Goal: Task Accomplishment & Management: Manage account settings

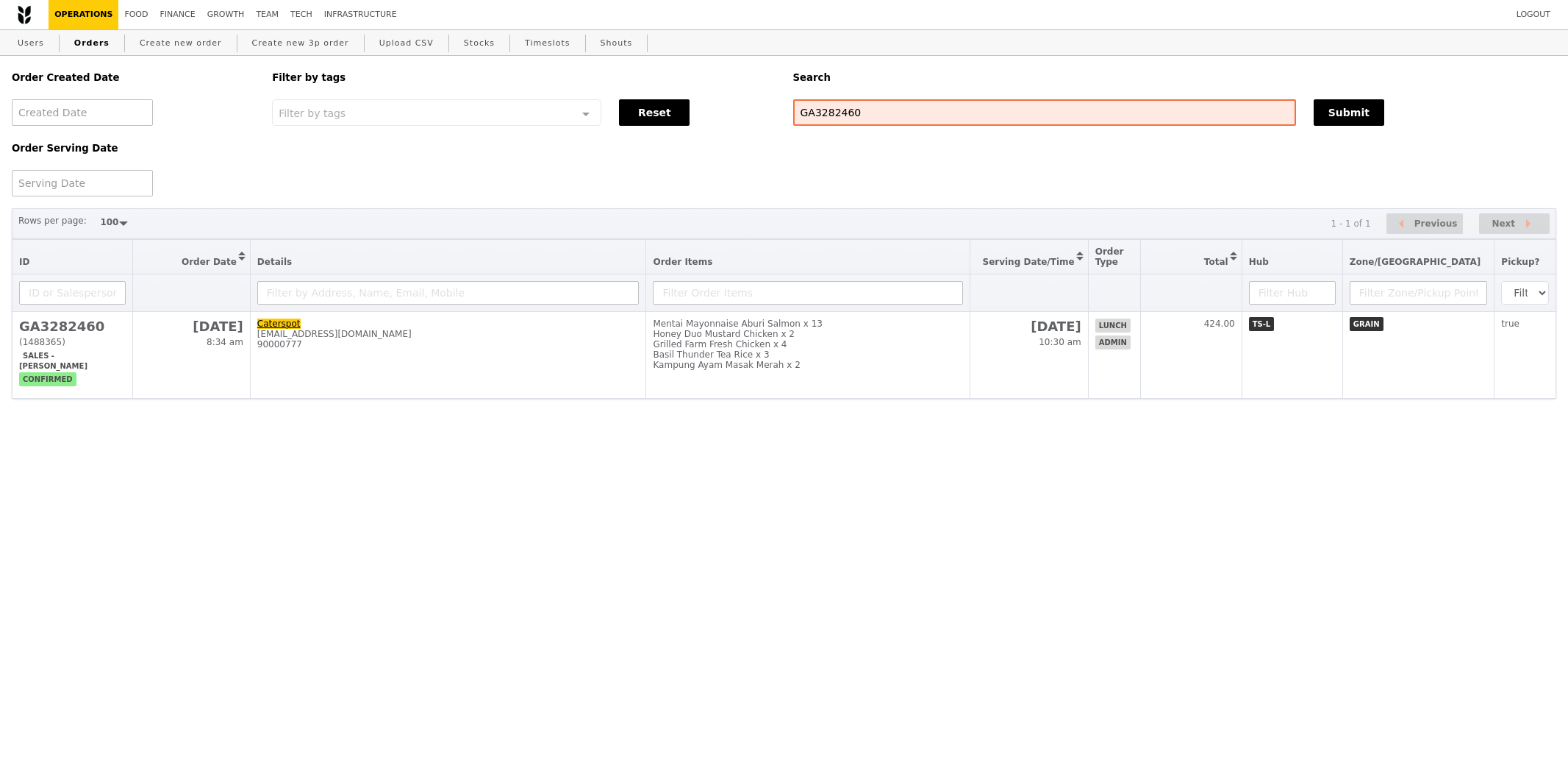
select select "100"
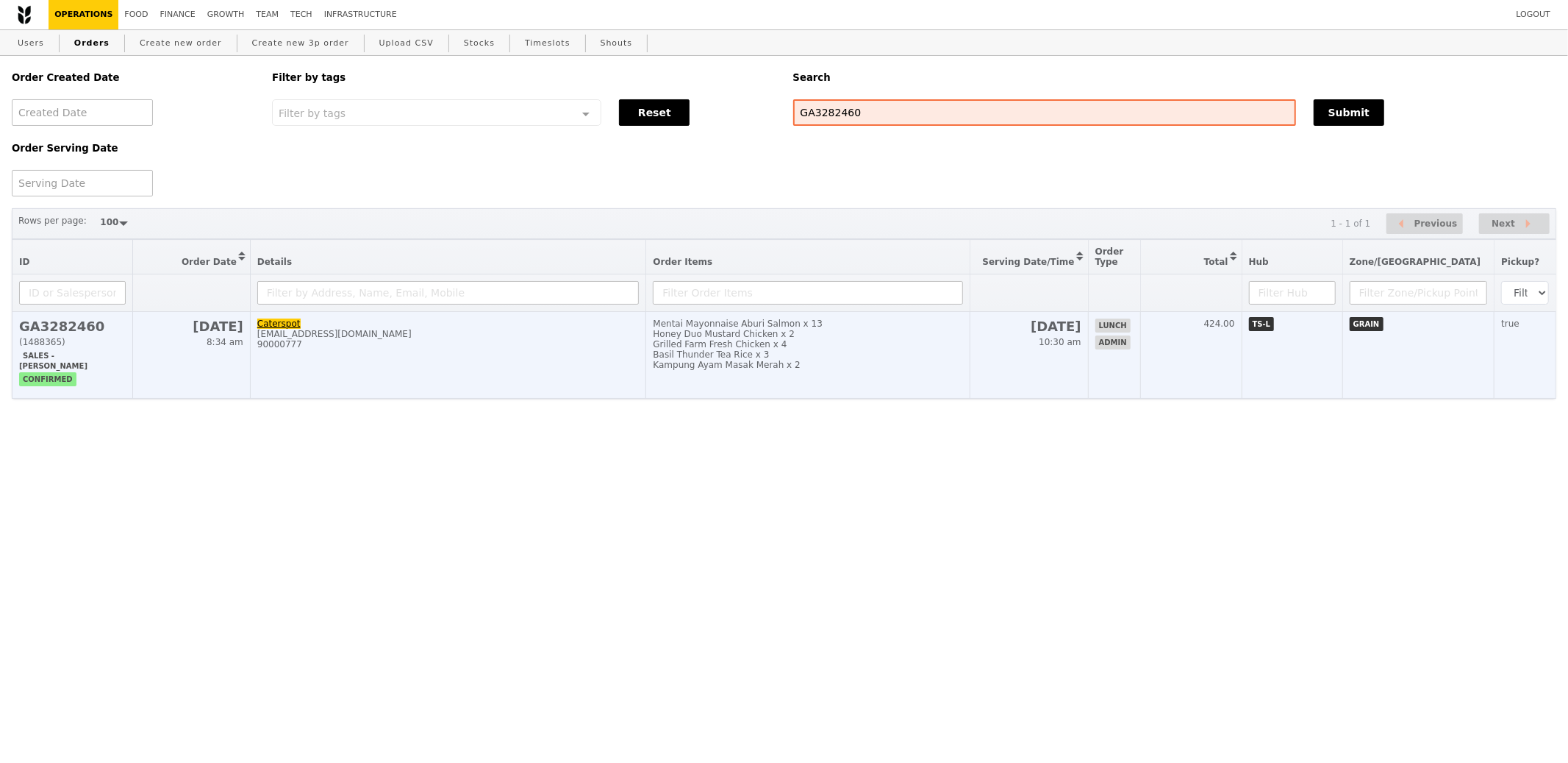
click at [788, 375] on td "Mentai Mayonnaise Aburi Salmon x 13 Honey Duo Mustard Chicken x 2 Grilled Farm …" at bounding box center [808, 355] width 325 height 87
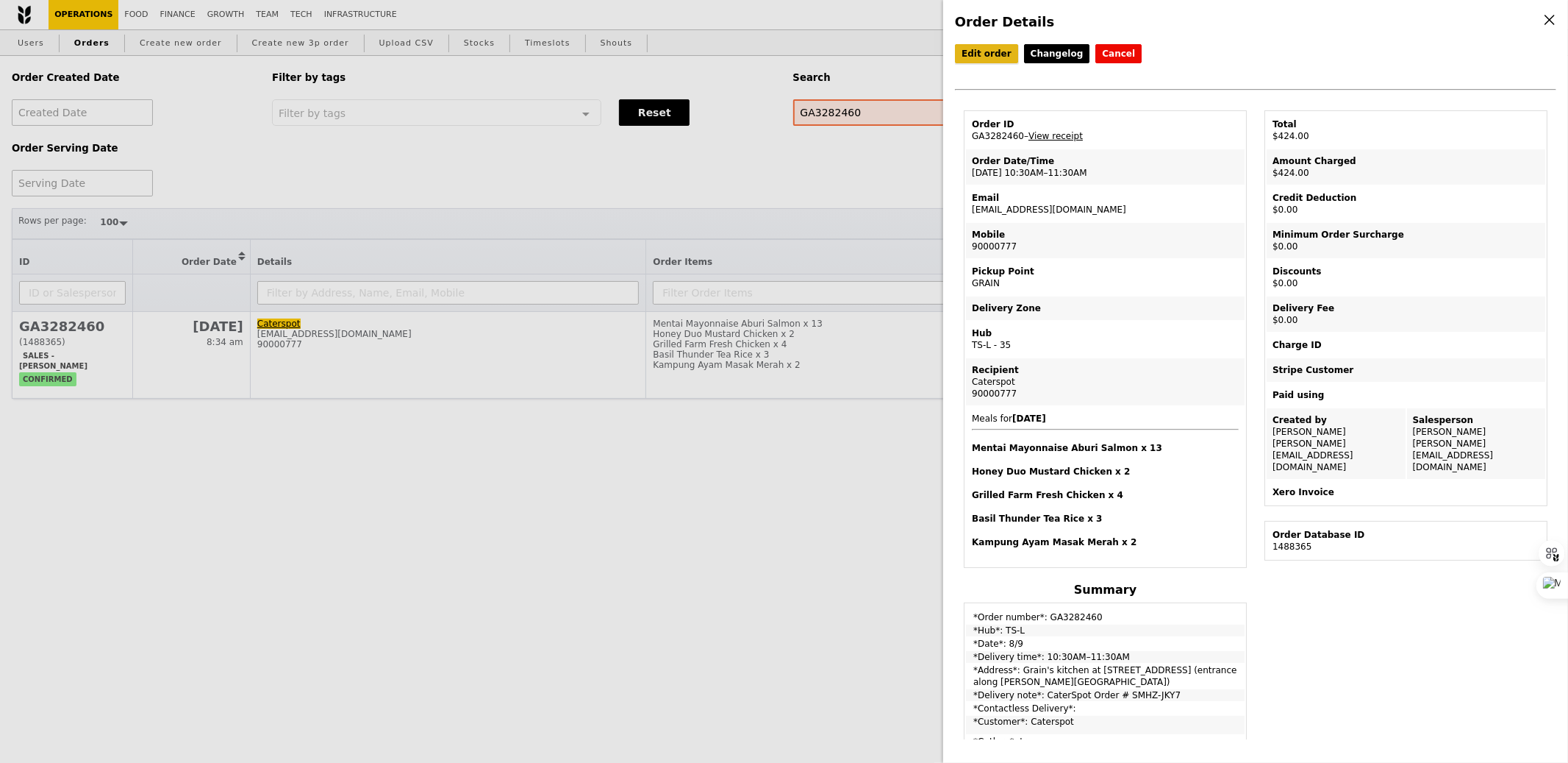
click at [995, 47] on link "Edit order" at bounding box center [986, 53] width 63 height 19
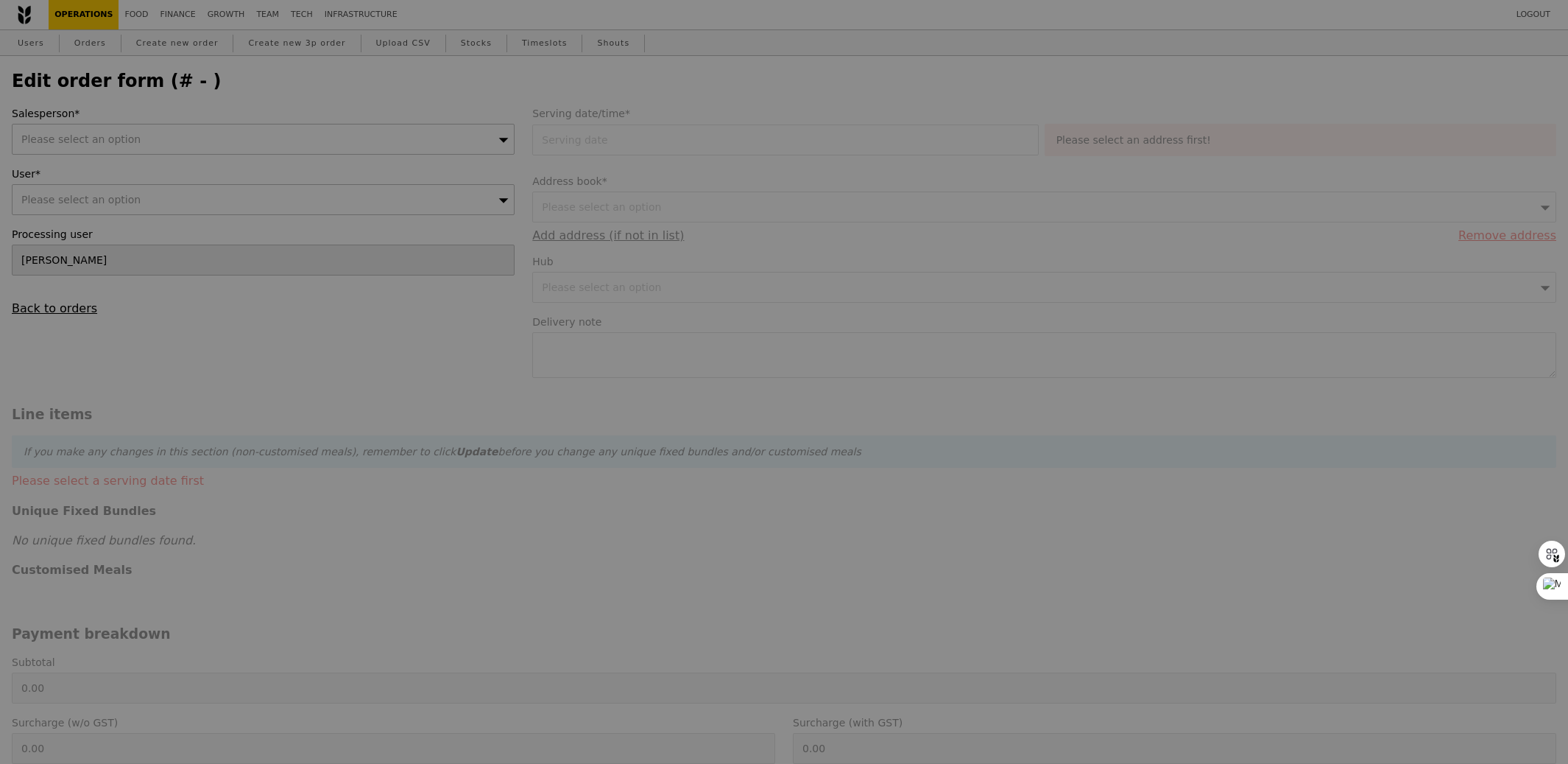
type input "[PERSON_NAME]"
type input "[DATE]"
type textarea "CaterSpot Order # SMHZ-JKY7"
type input "424.00"
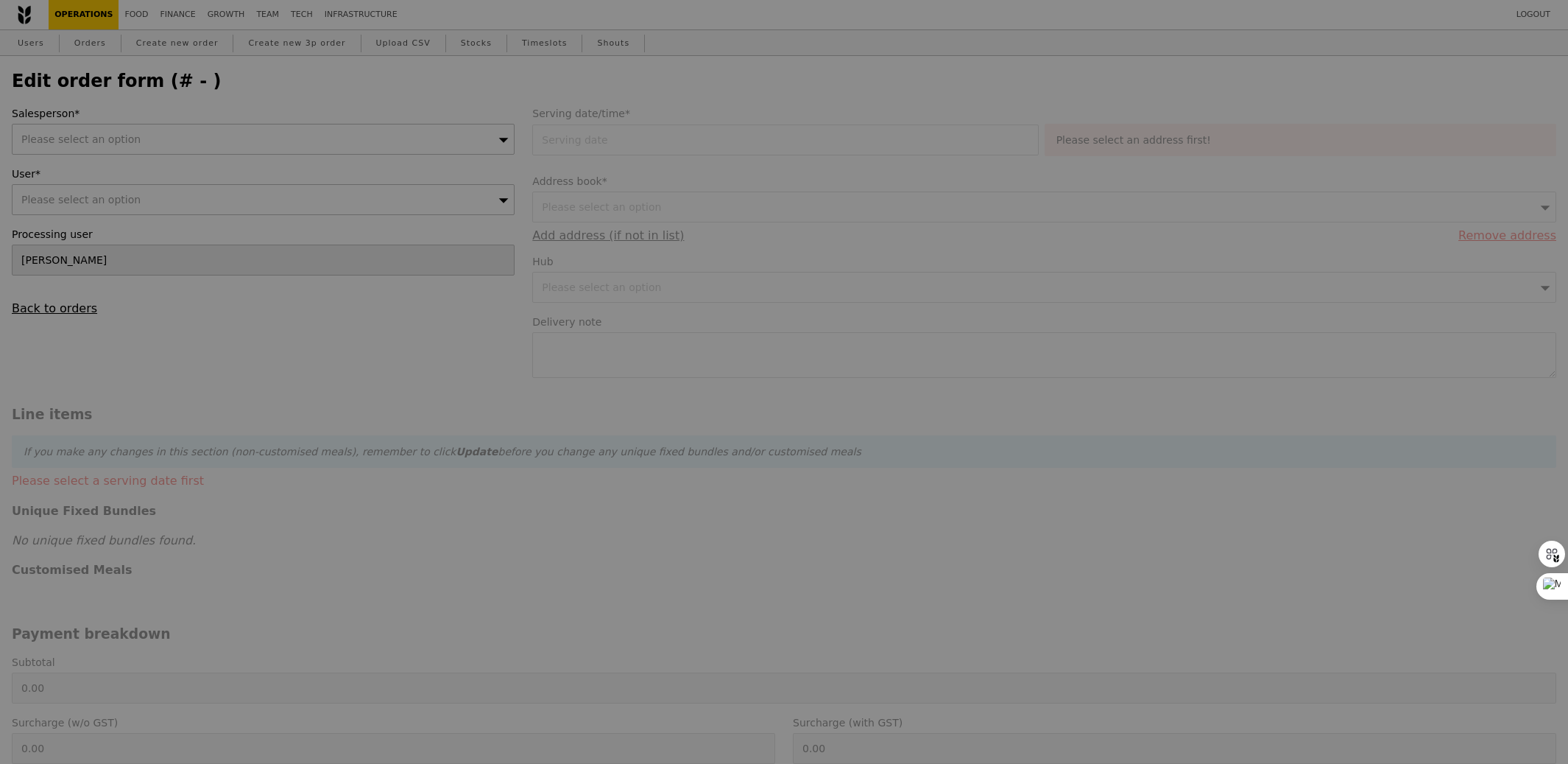
type input "Loading..."
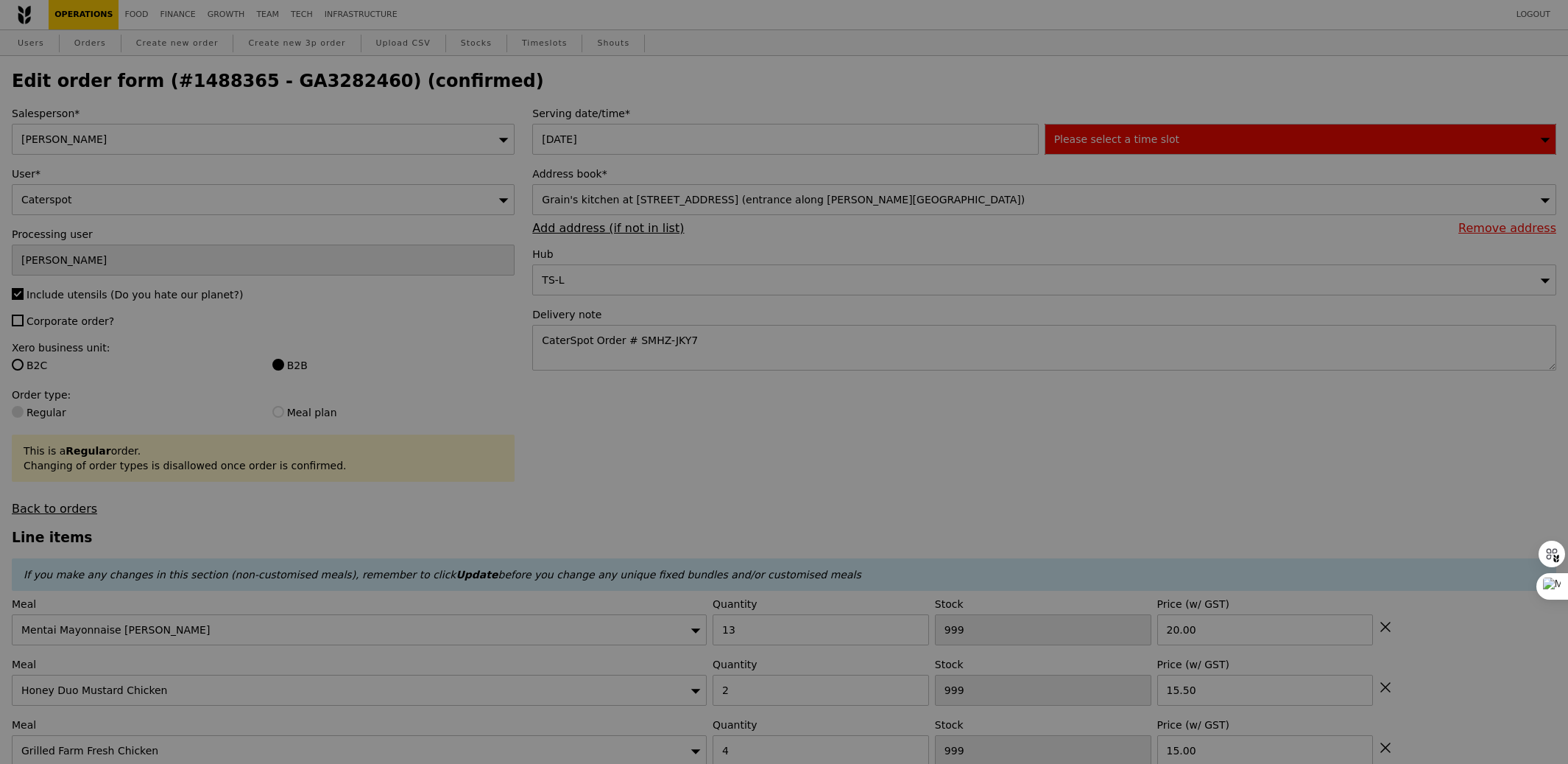
type input "465"
type input "475"
type input "461"
type input "496"
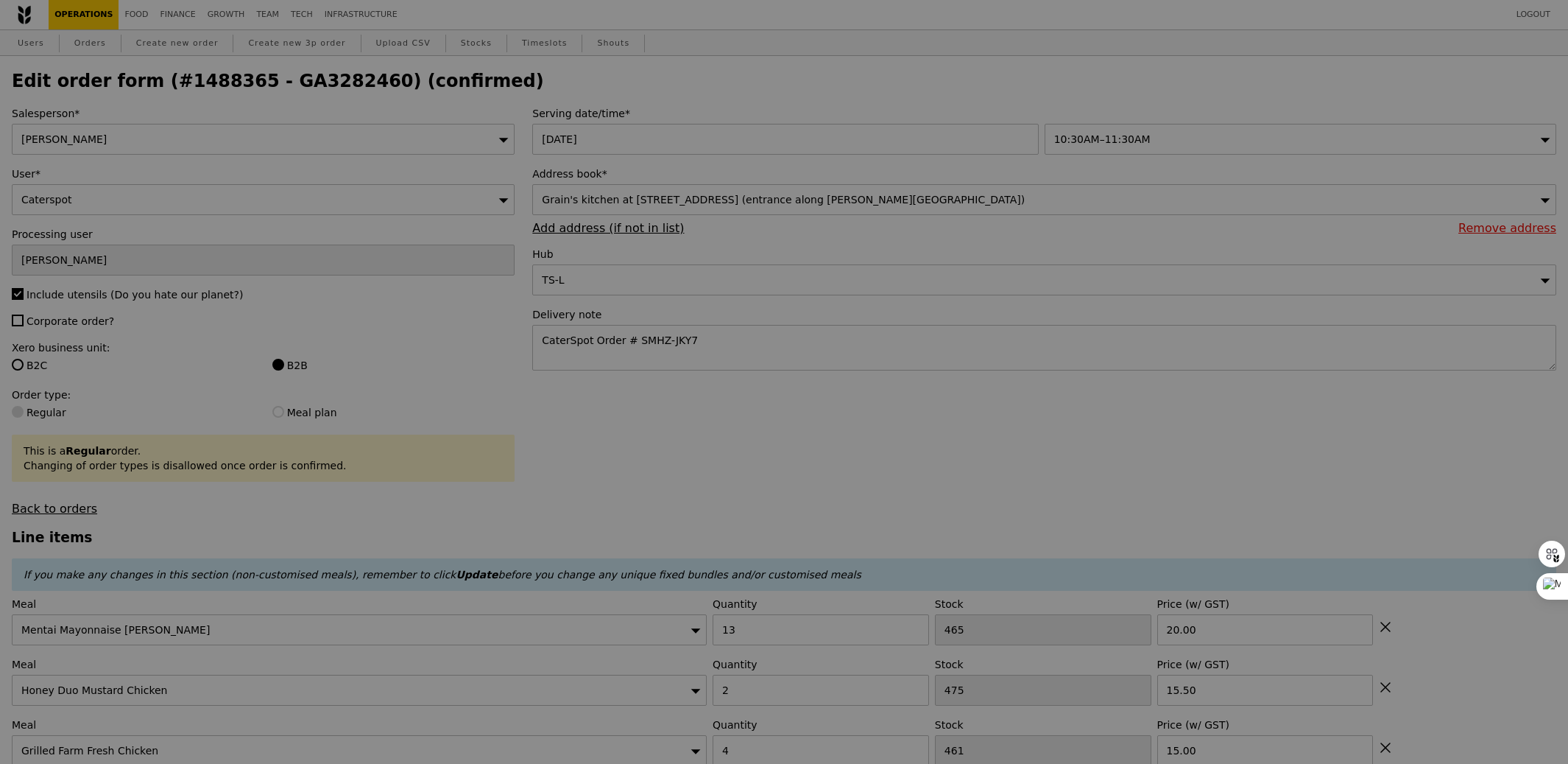
type input "Update"
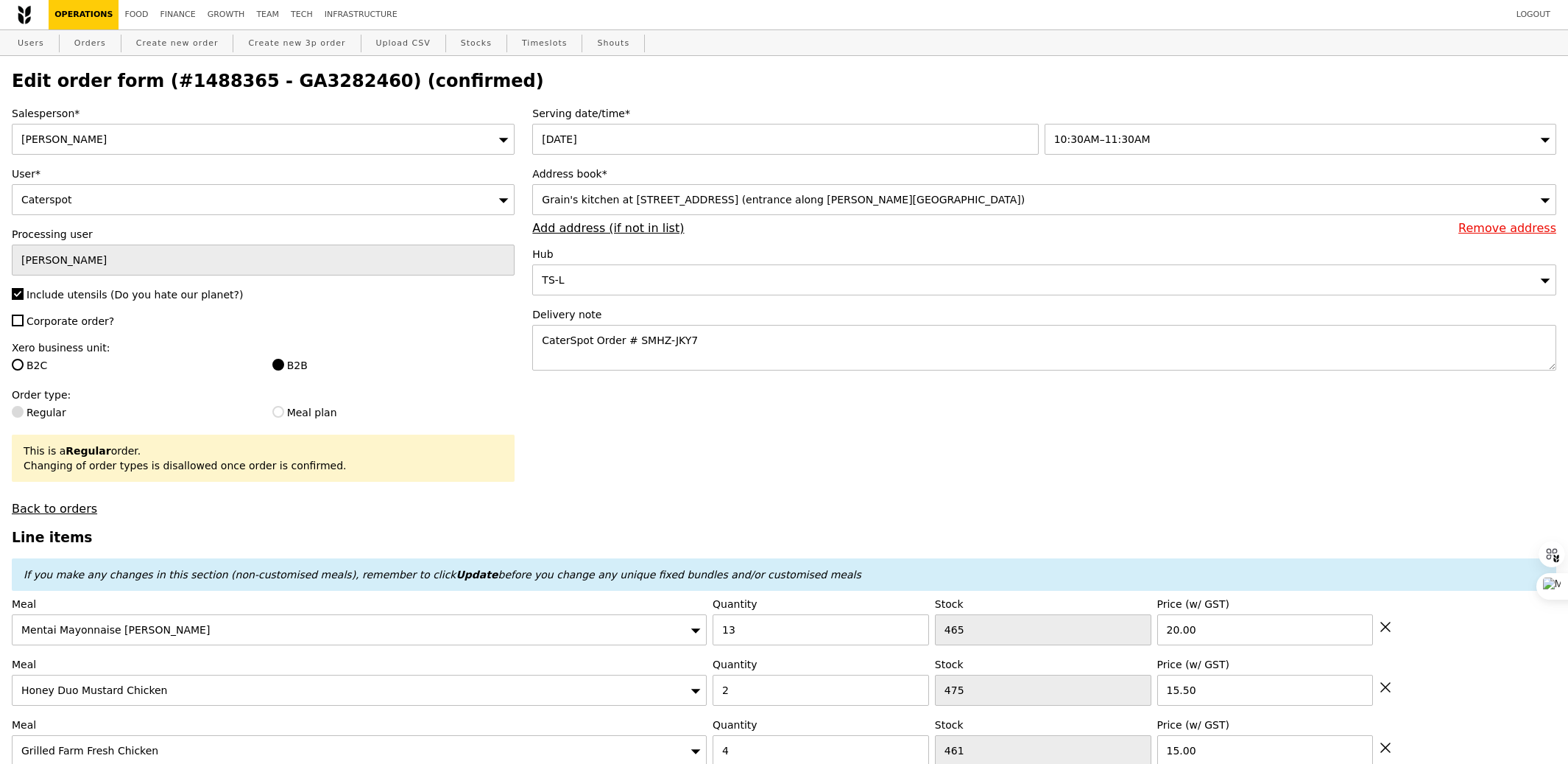
click at [134, 145] on div "[PERSON_NAME]" at bounding box center [263, 139] width 503 height 31
type input "zhe"
click at [715, 349] on textarea "CaterSpot Order # SMHZ-JKY7" at bounding box center [1044, 348] width 1024 height 46
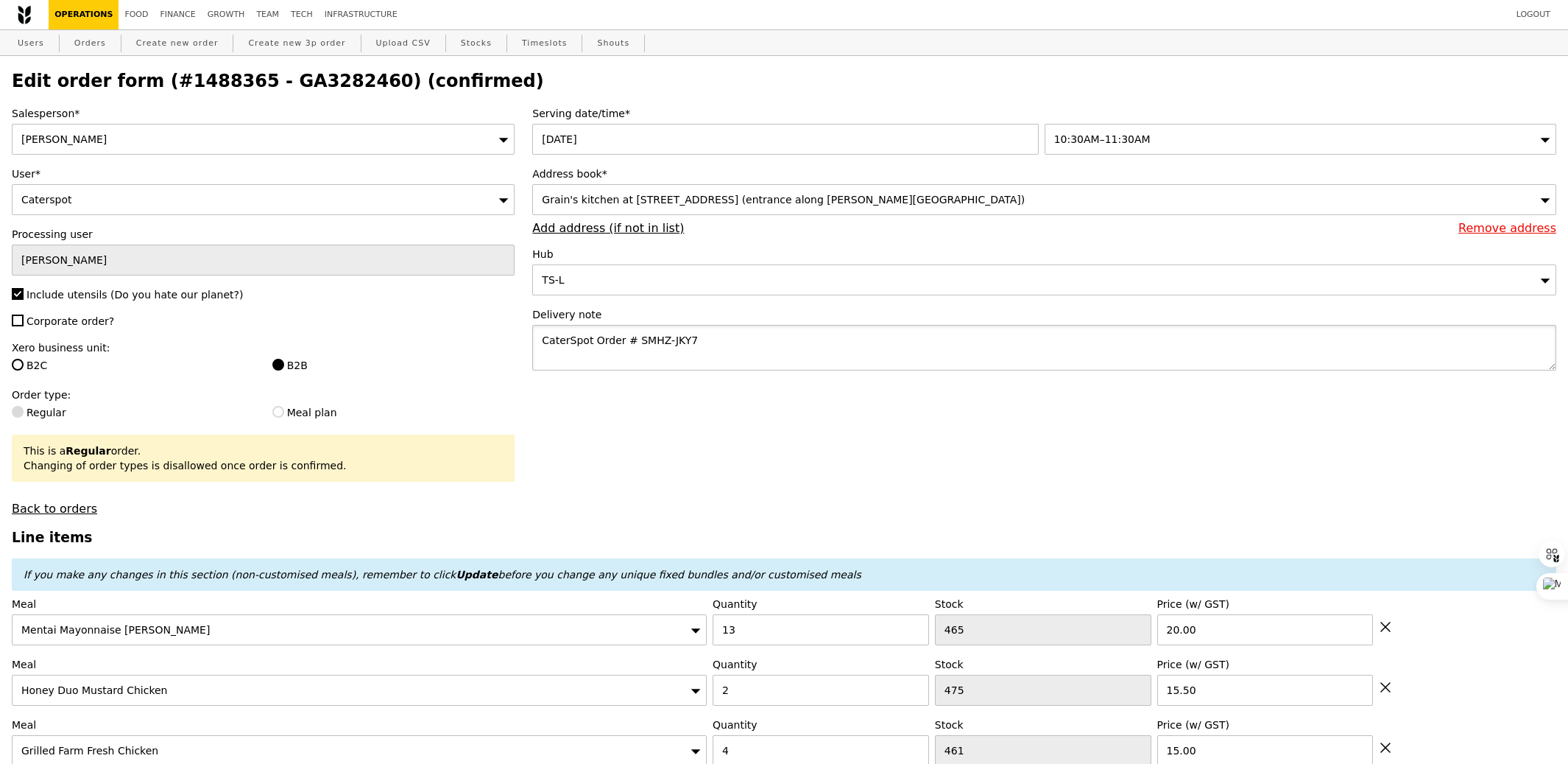
click at [707, 340] on textarea "CaterSpot Order # SMHZ-JKY7" at bounding box center [1044, 348] width 1024 height 46
click at [689, 347] on textarea "CaterSpot Order # SMHZ-JKY7" at bounding box center [1044, 348] width 1024 height 46
click at [670, 346] on textarea "CaterSpot Order # SMHZ-JKY7" at bounding box center [1044, 348] width 1024 height 46
click at [661, 345] on textarea "CaterSpot Order # SMHZ-JKY7" at bounding box center [1044, 348] width 1024 height 46
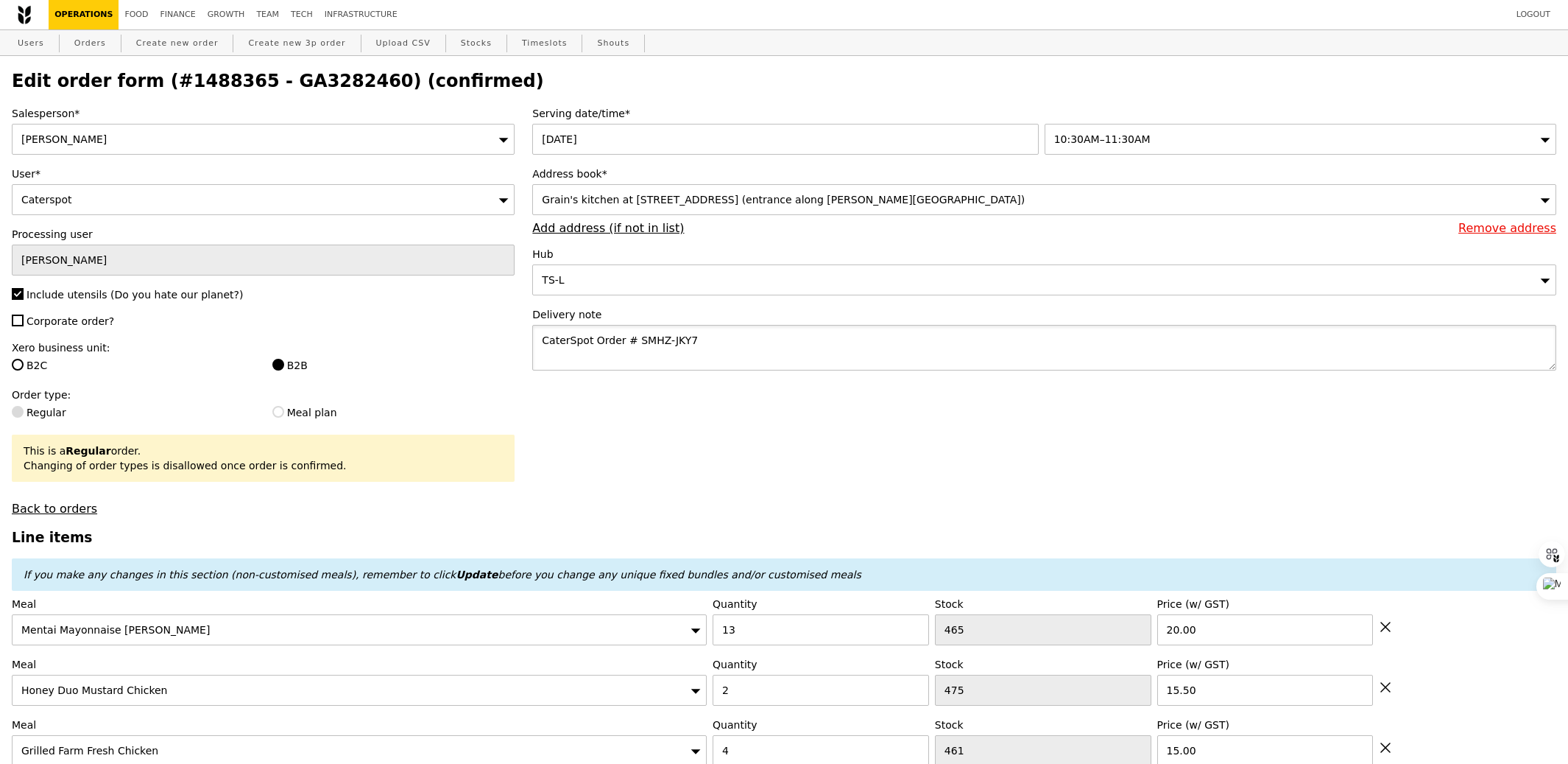
click at [690, 344] on textarea "CaterSpot Order # SMHZ-JKY7" at bounding box center [1044, 348] width 1024 height 46
type textarea "CaterSpot Order # SMHZ-JKY7"
click at [296, 88] on h2 "Edit order form (#1488365 - GA3282460) (confirmed)" at bounding box center [784, 81] width 1545 height 21
copy h2 "GA3282460"
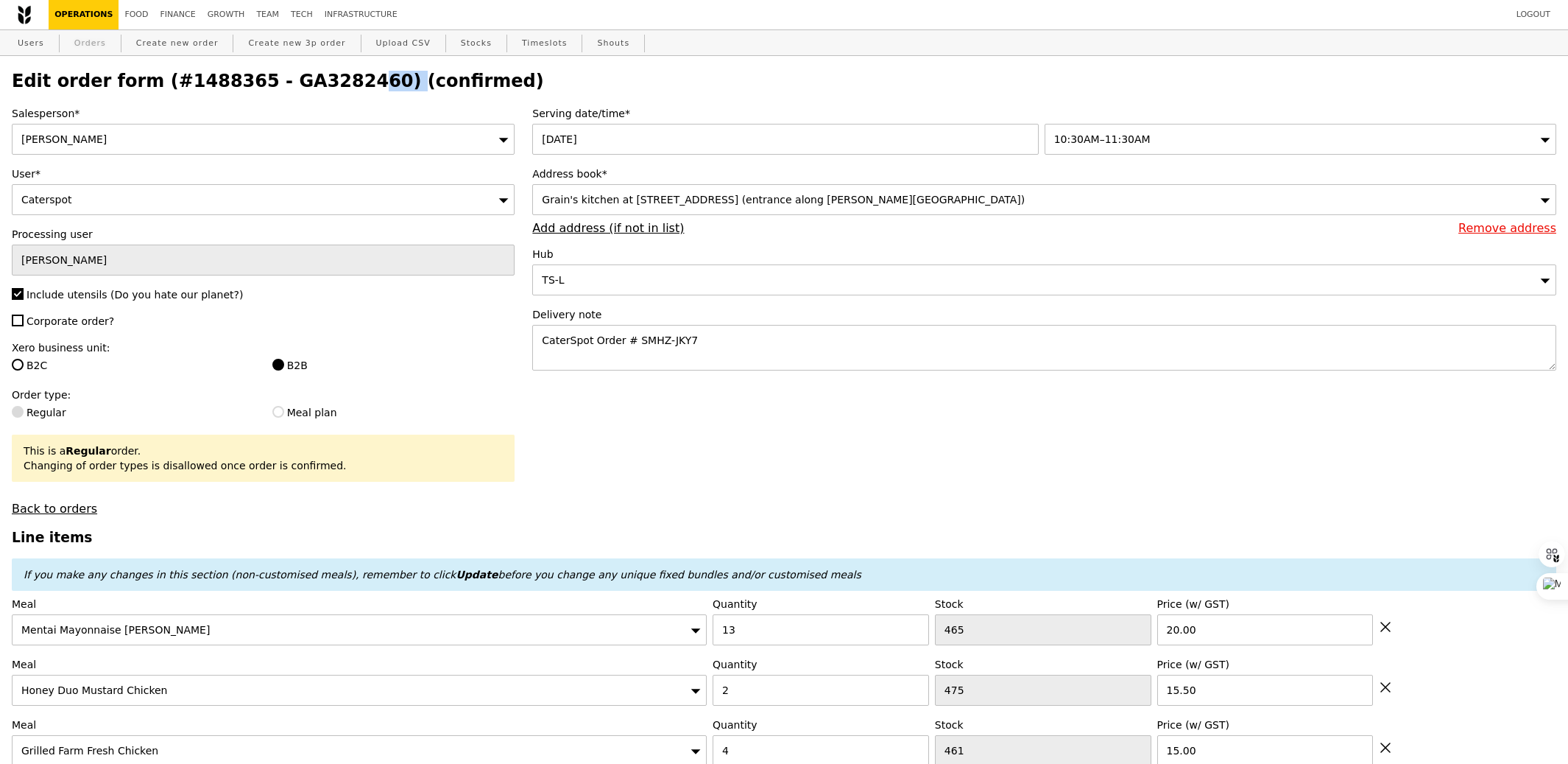
click at [98, 49] on link "Orders" at bounding box center [90, 44] width 44 height 27
select select "100"
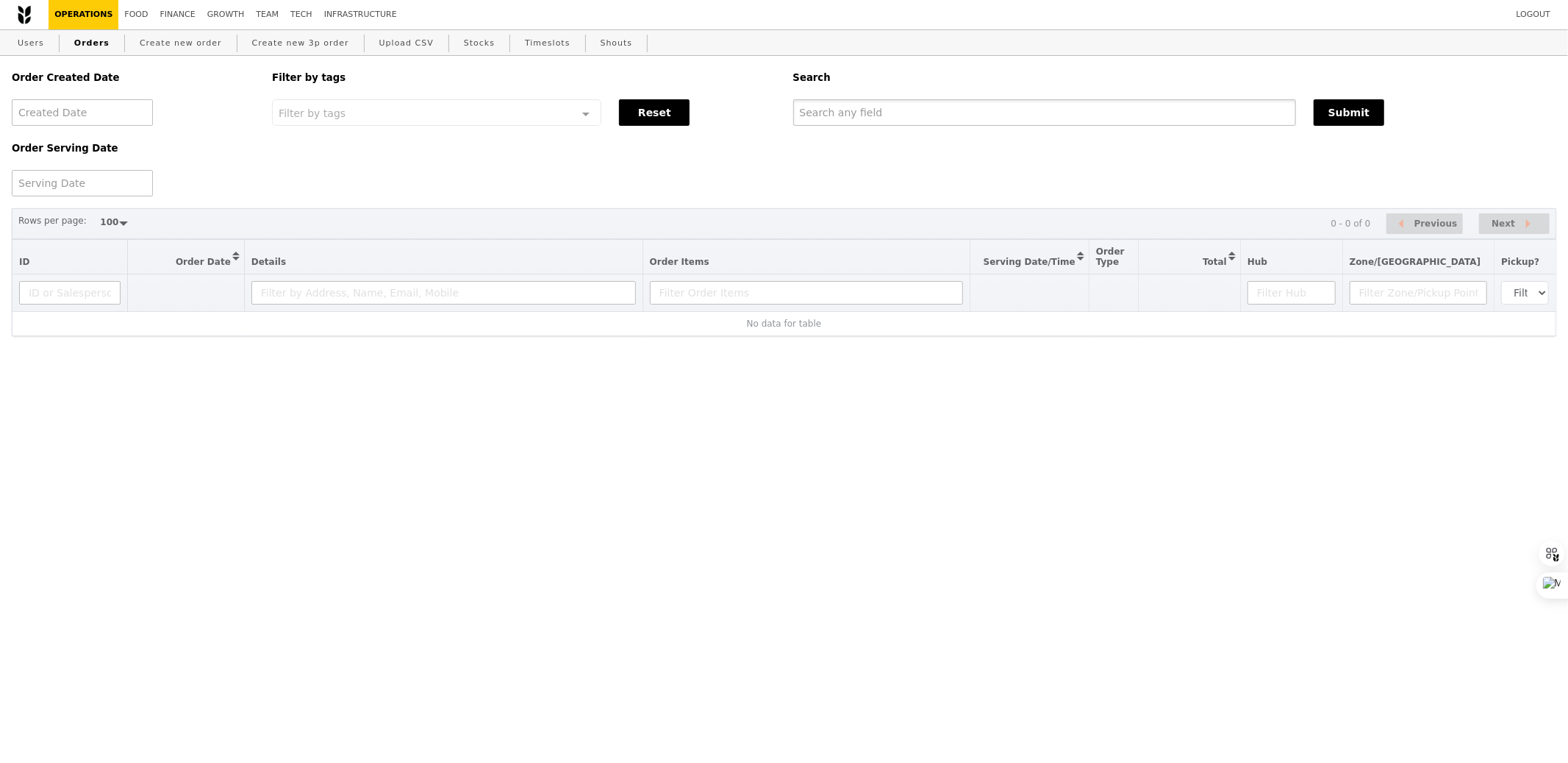
click at [894, 106] on input "text" at bounding box center [1044, 113] width 502 height 27
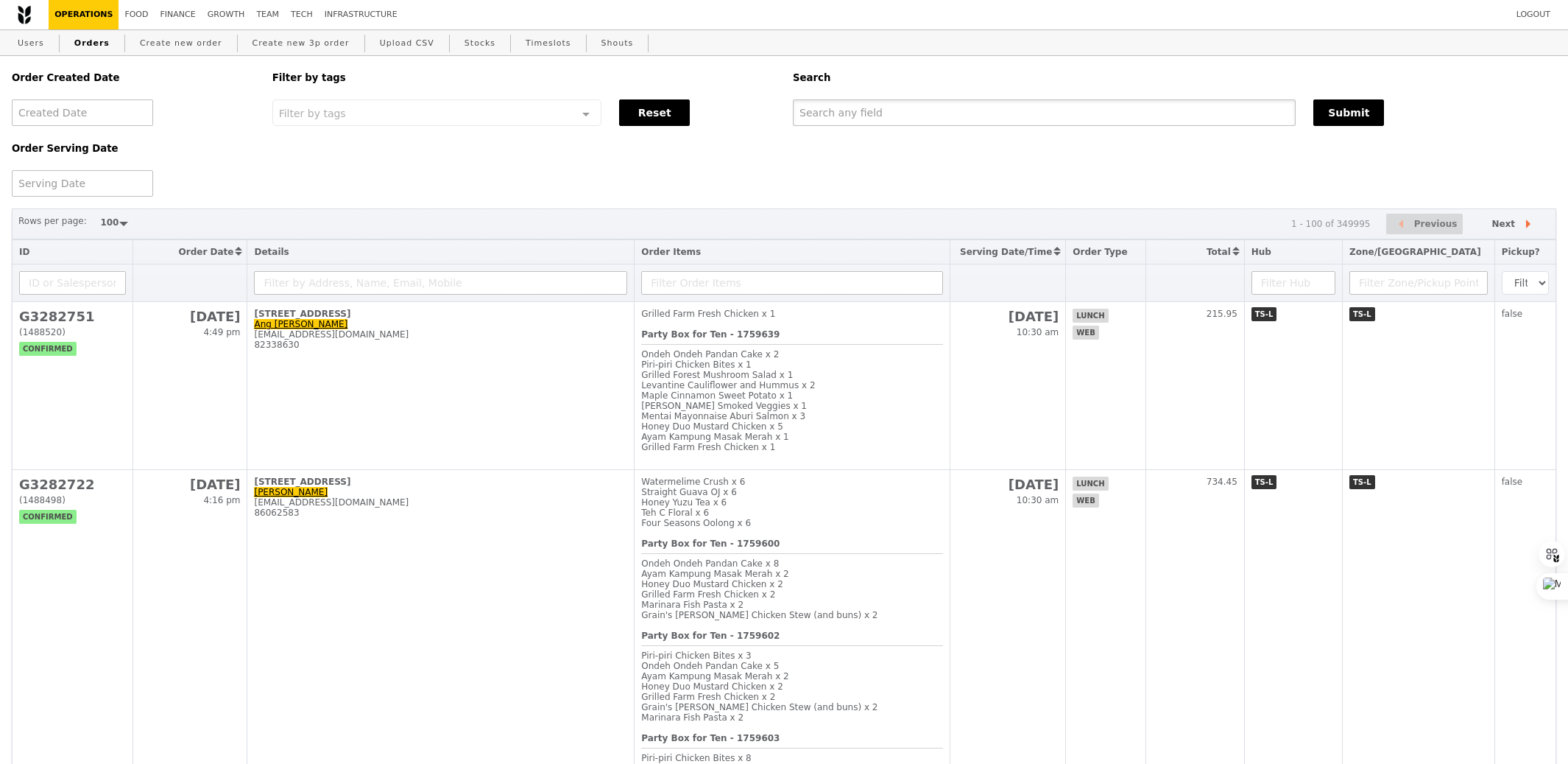
paste input "GA3282460"
type input "GA3282460"
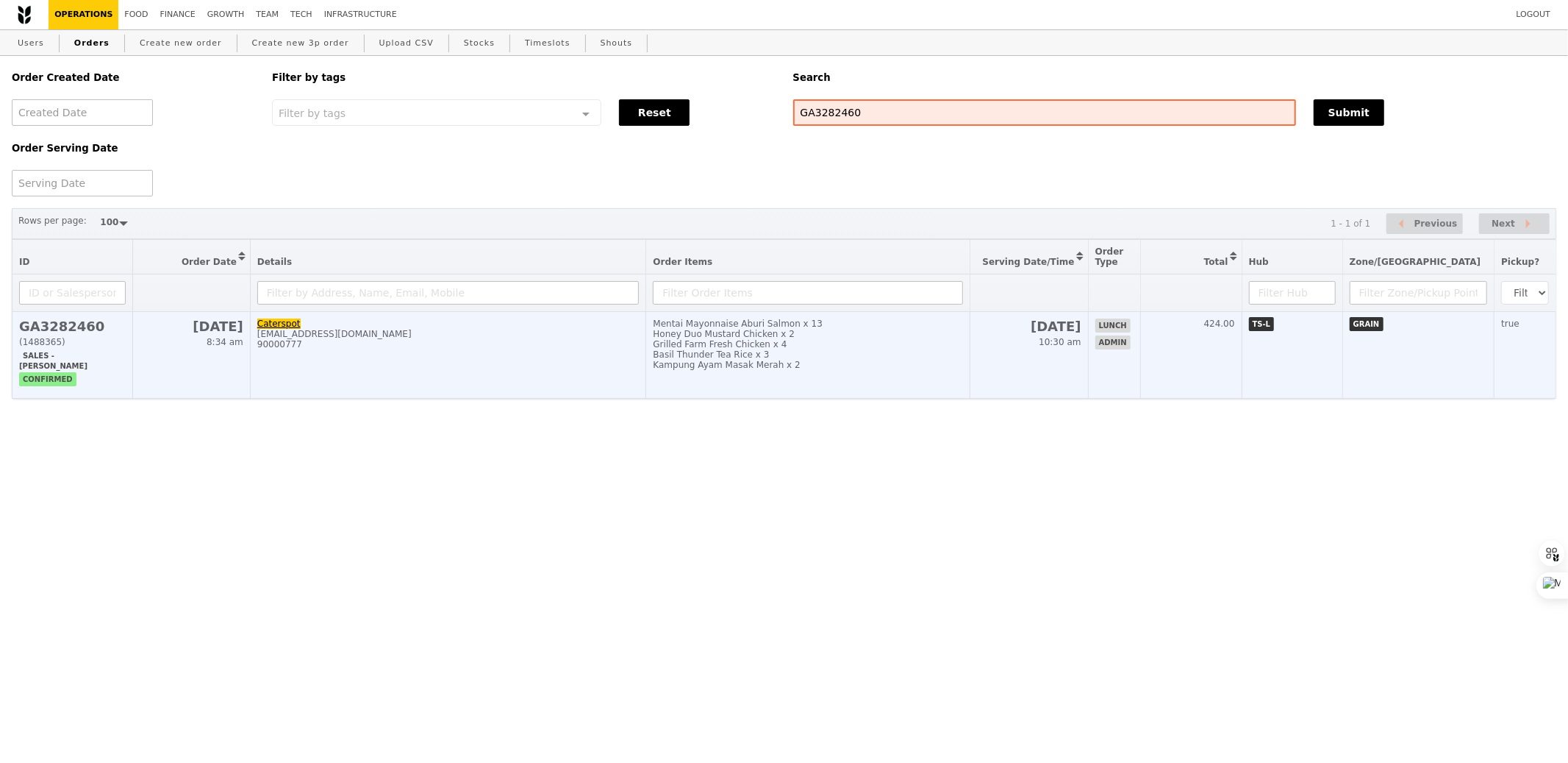
click at [940, 352] on div "Basil Thunder Tea Rice x 3" at bounding box center [807, 355] width 310 height 11
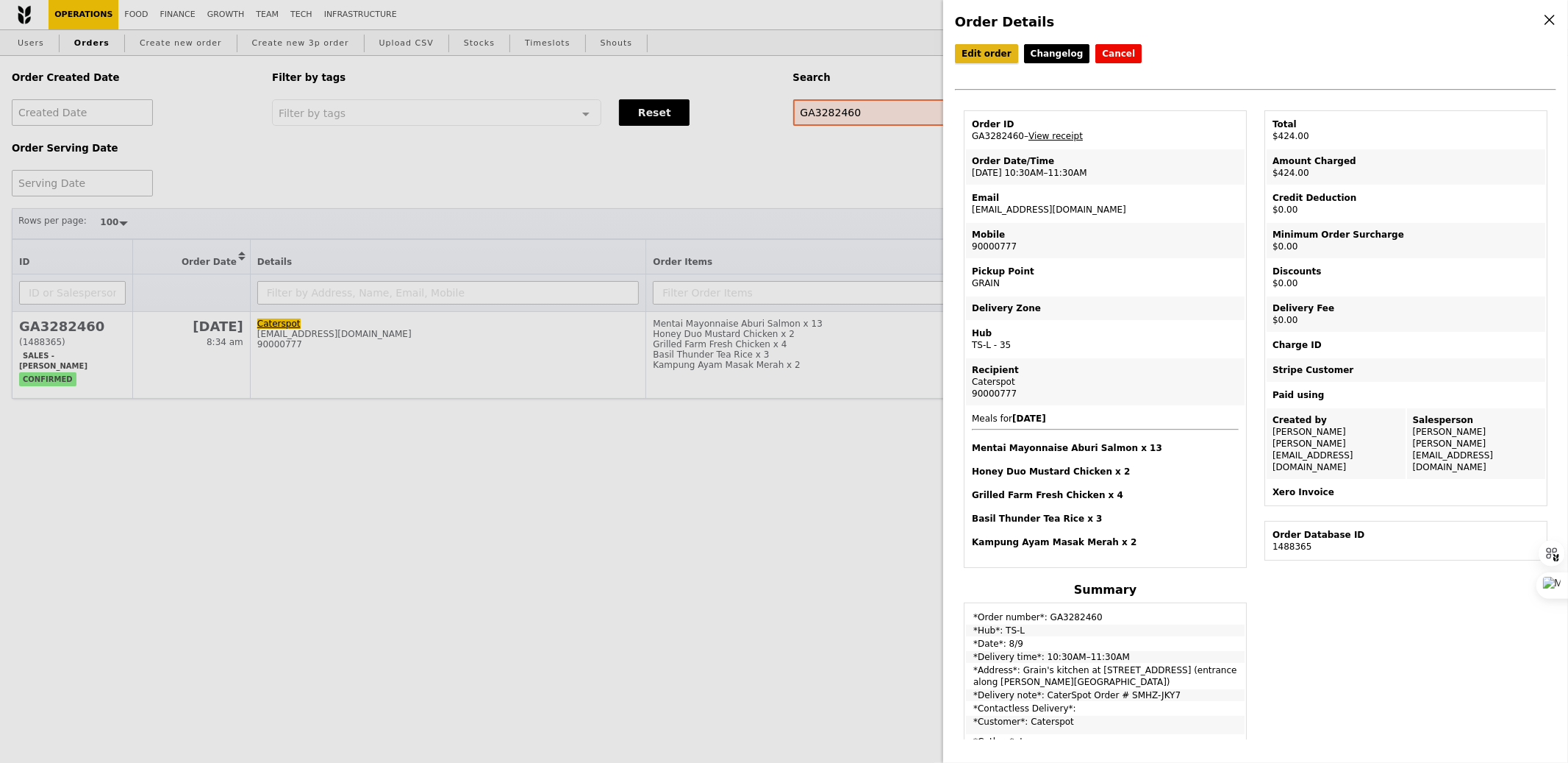
click at [974, 57] on link "Edit order" at bounding box center [986, 53] width 63 height 19
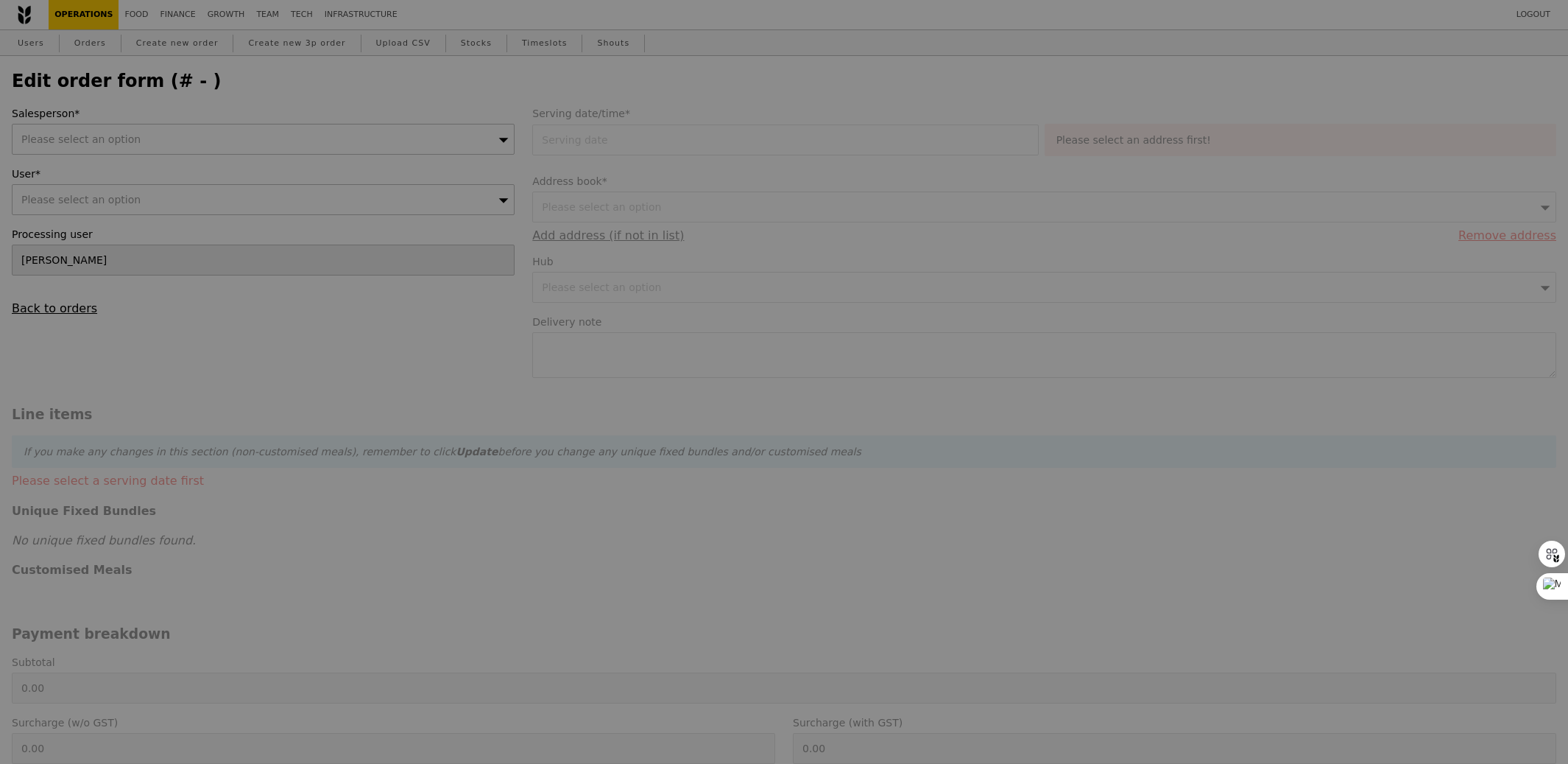
type input "[PERSON_NAME]"
type input "[DATE]"
type textarea "CaterSpot Order # SMHZ-JKY7"
type input "424.00"
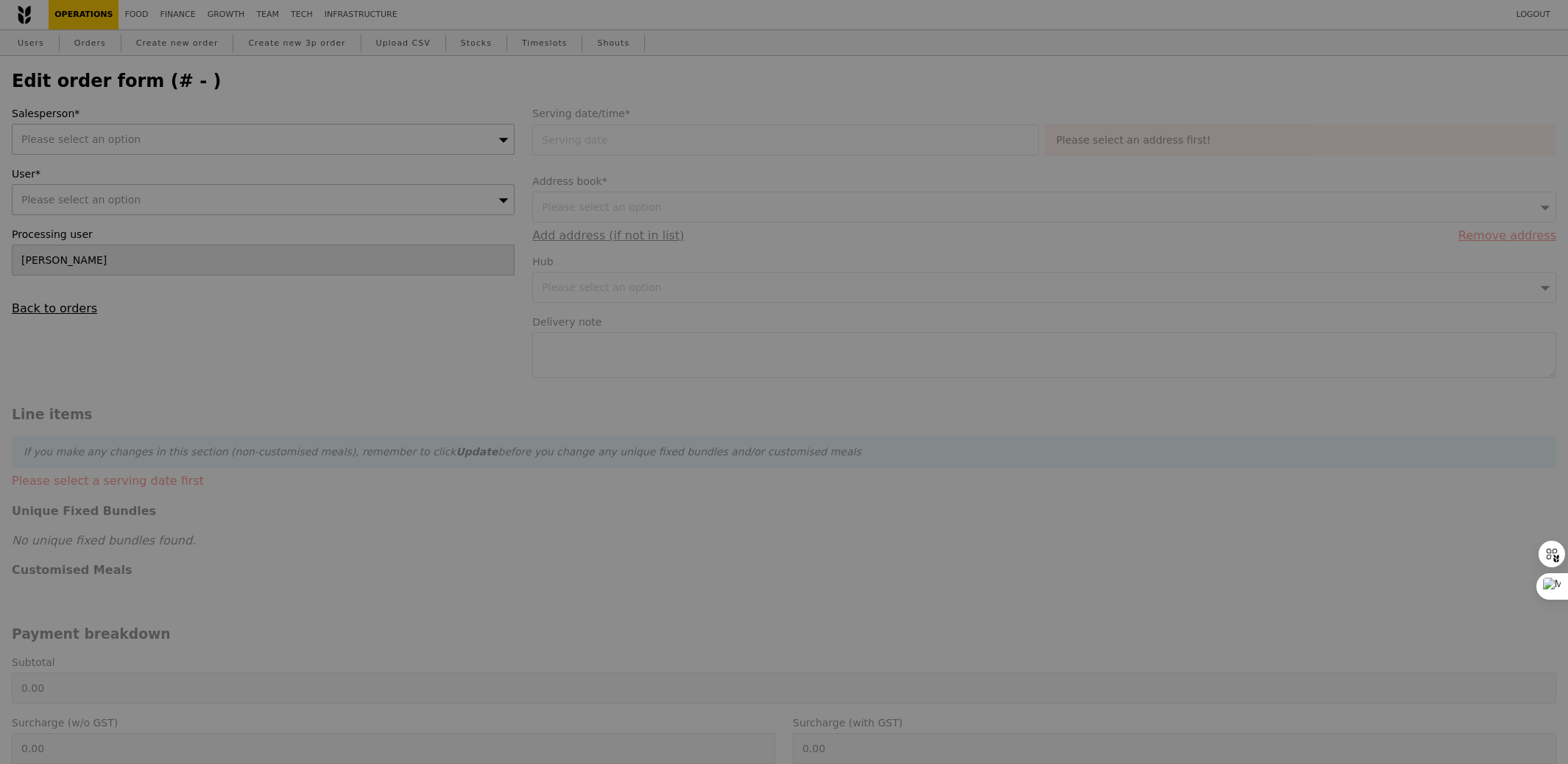
type input "Loading..."
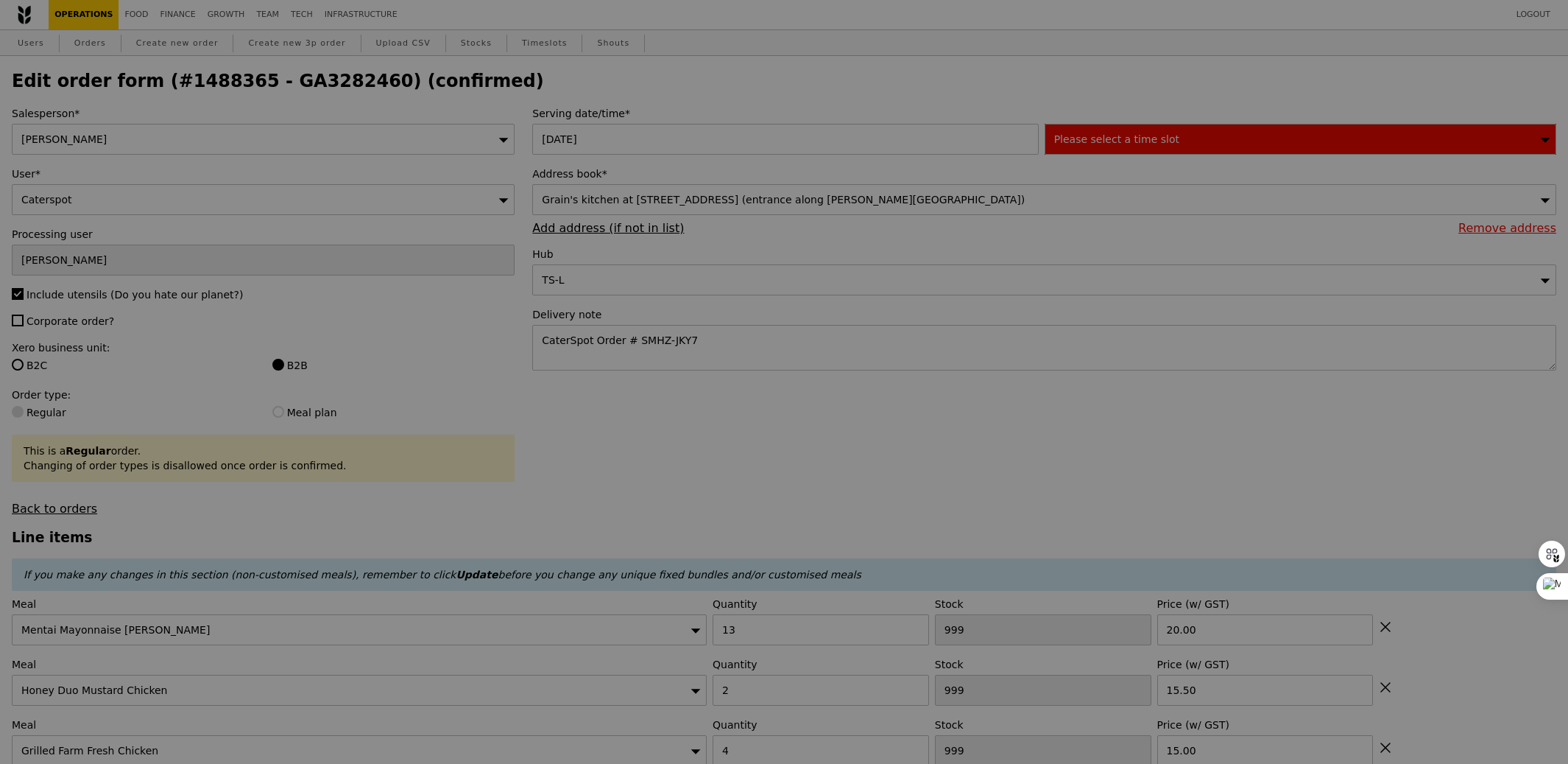
type input "465"
type input "475"
type input "461"
type input "496"
type input "Update"
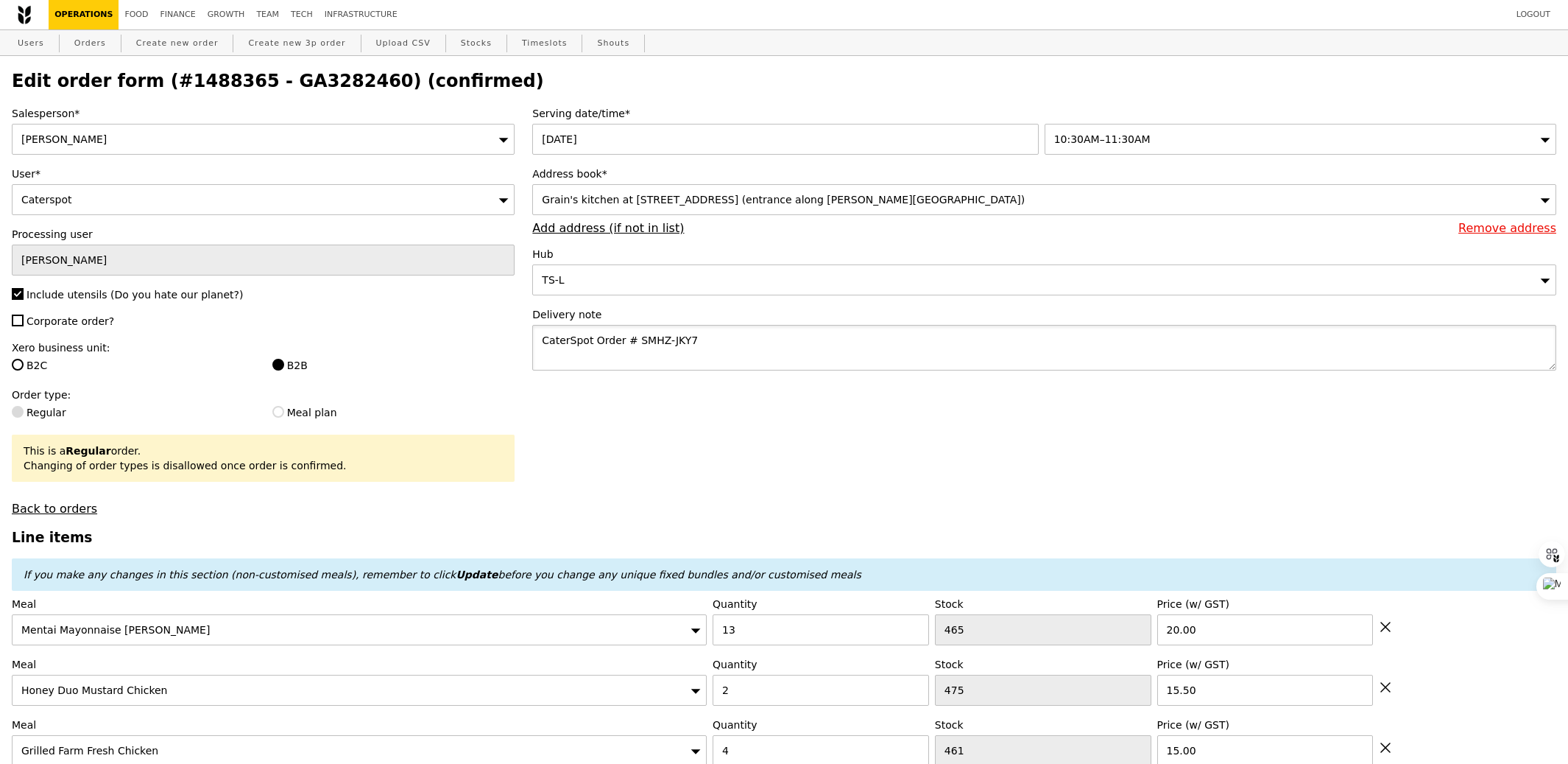
click at [691, 346] on textarea "CaterSpot Order # SMHZ-JKY7" at bounding box center [1044, 348] width 1024 height 46
click at [946, 355] on textarea "CaterSpot Order # SMHZ-JKY7 | Caterspot self collect:" at bounding box center [1044, 348] width 1024 height 46
type textarea "CaterSpot Order # SMHZ-JKY7 | Caterspot self collect: 11:15AM"
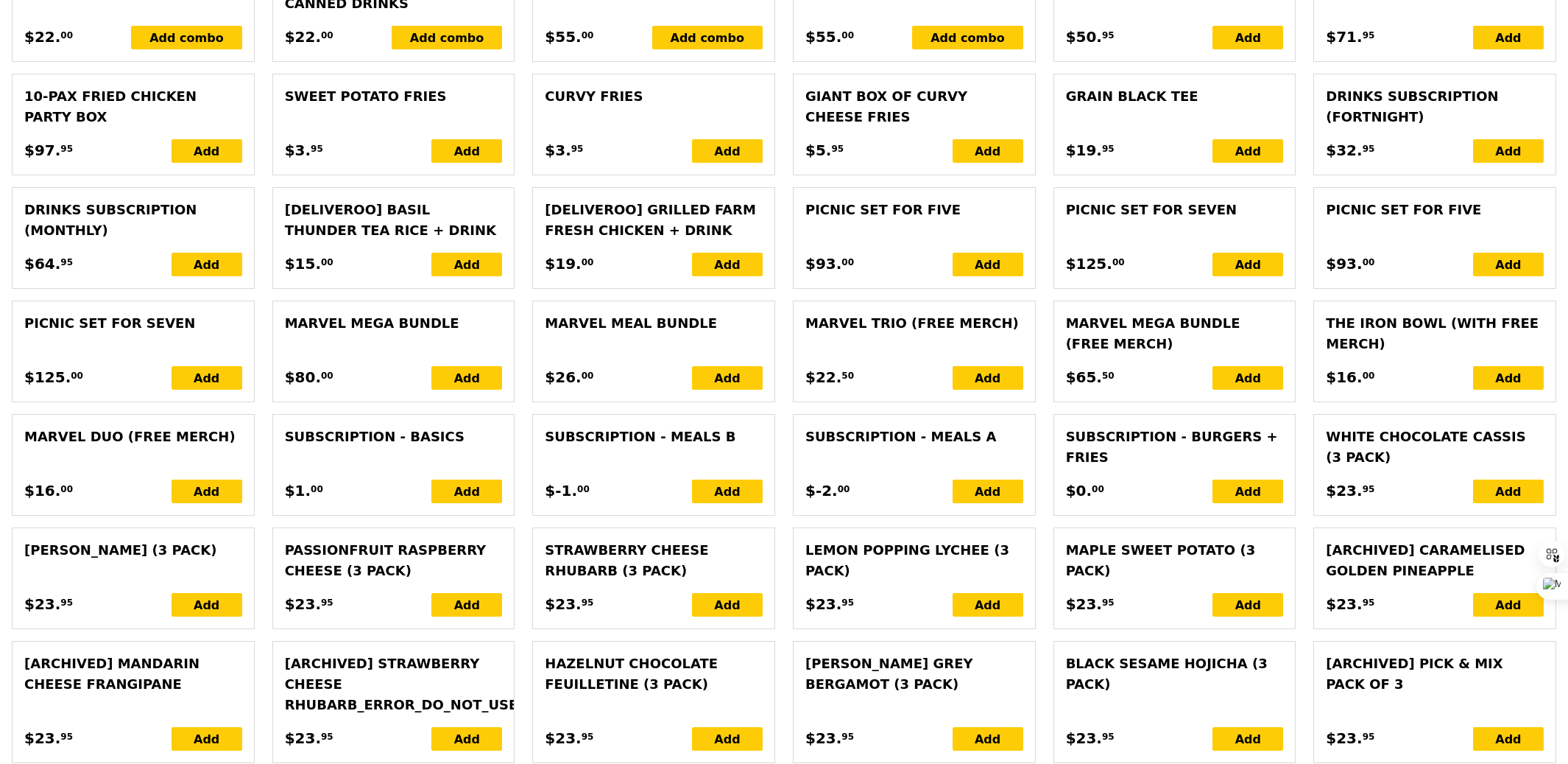
scroll to position [3312, 0]
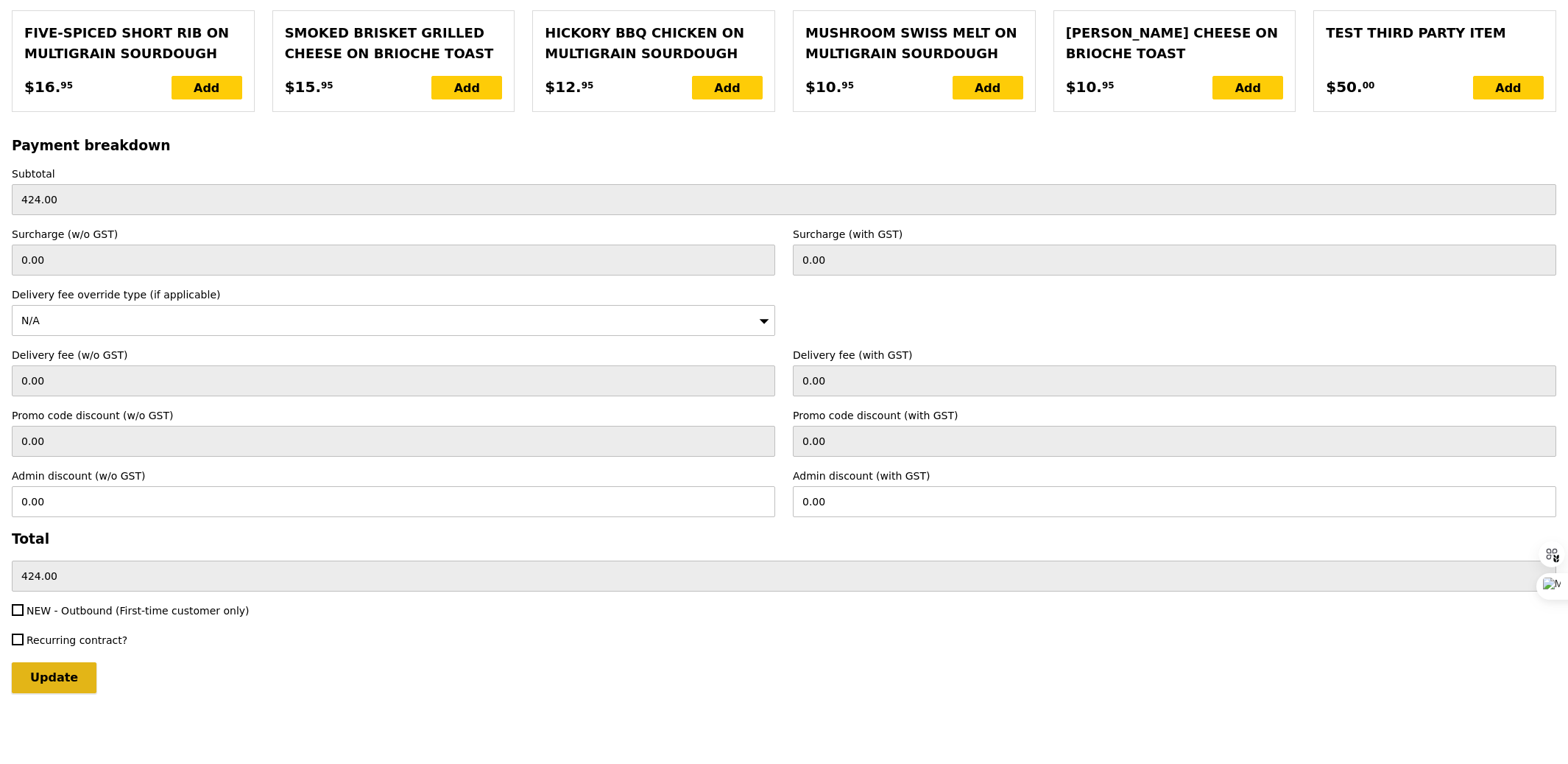
click at [73, 665] on input "Update" at bounding box center [54, 677] width 85 height 31
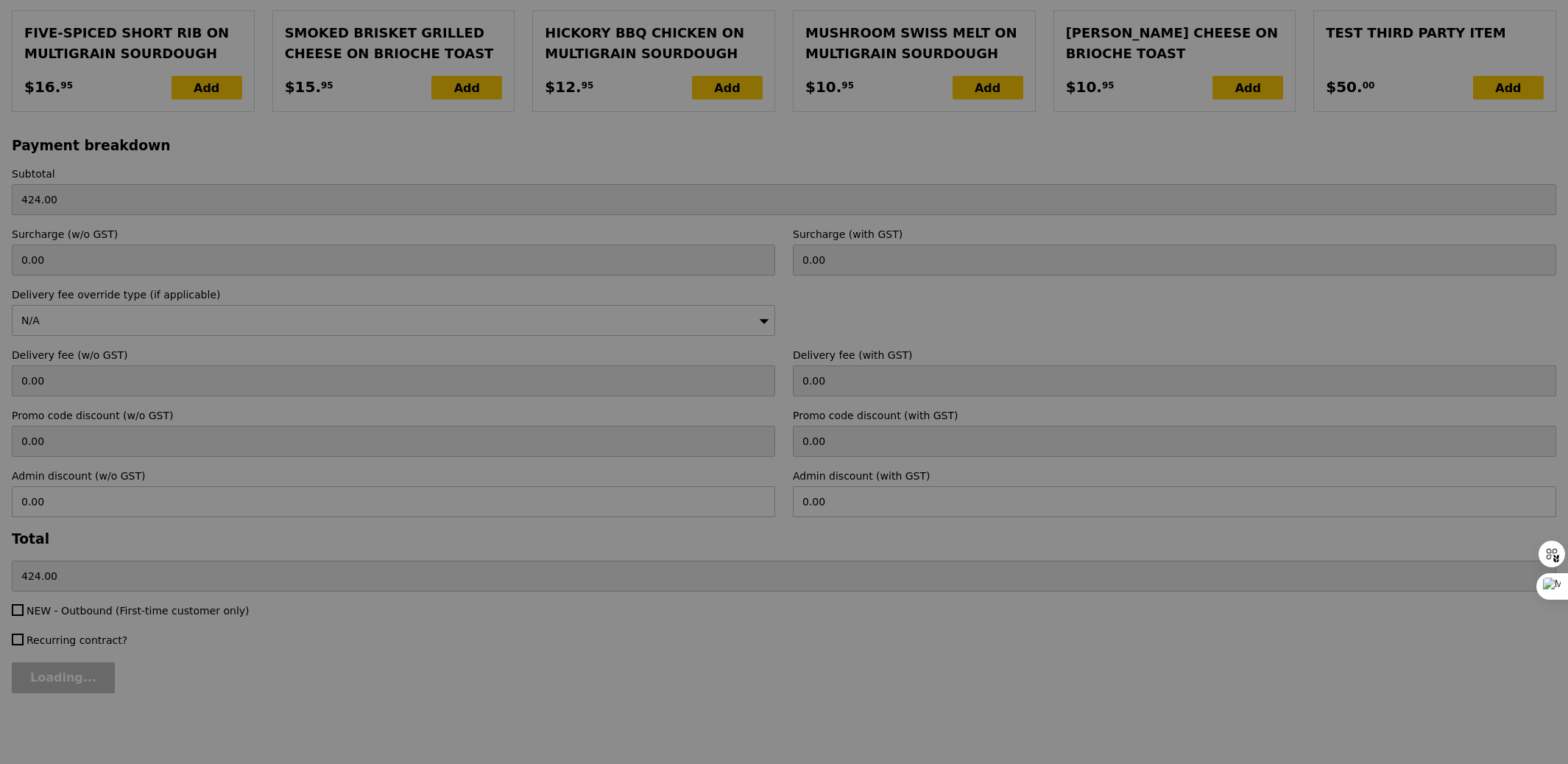
type input "Update"
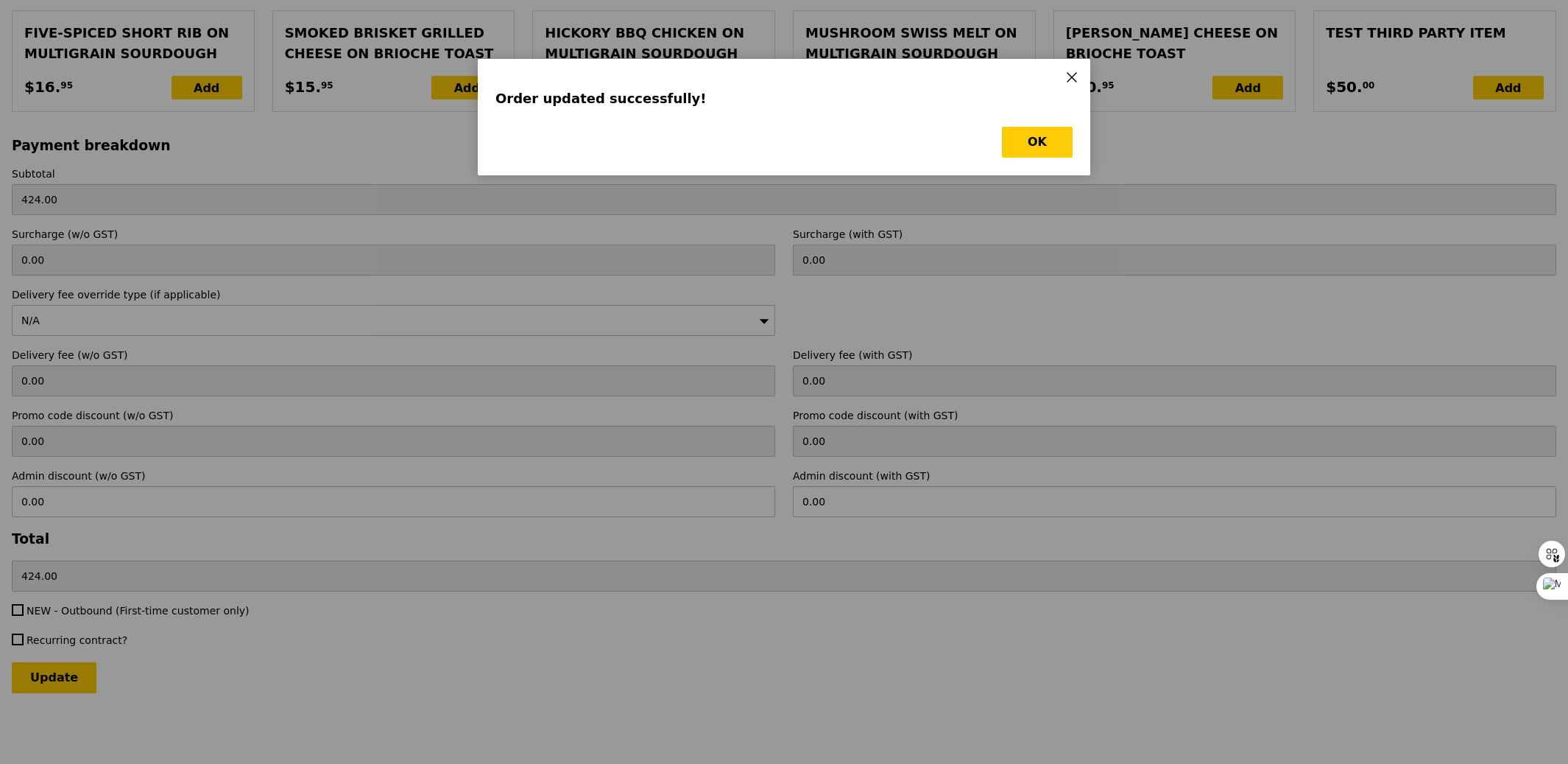
scroll to position [0, 0]
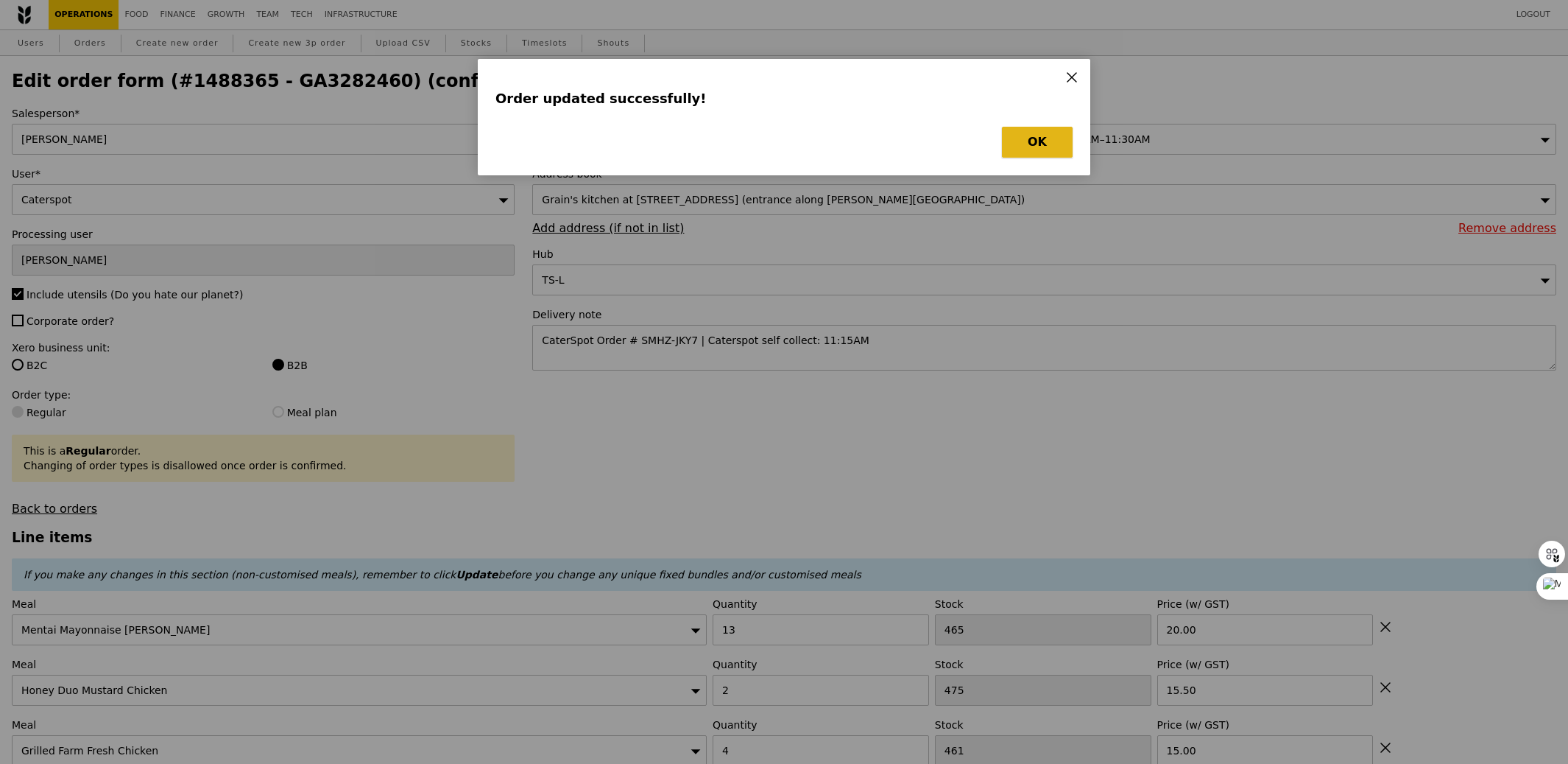
click at [1019, 147] on button "OK" at bounding box center [1037, 142] width 71 height 31
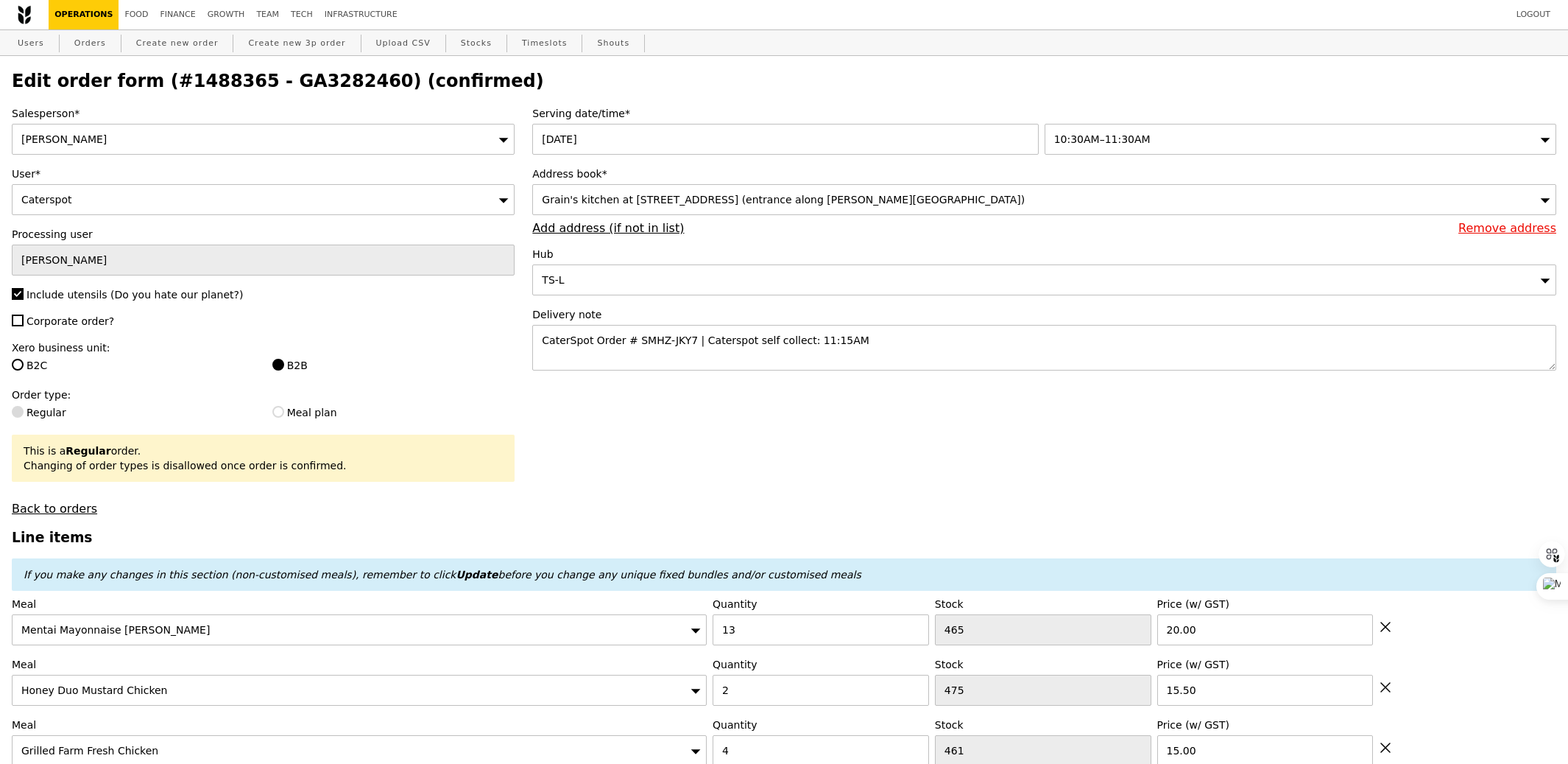
click at [313, 74] on h2 "Edit order form (#1488365 - GA3282460) (confirmed)" at bounding box center [784, 81] width 1545 height 21
copy h2 "GA3282460"
click at [91, 47] on link "Orders" at bounding box center [90, 44] width 44 height 27
select select "100"
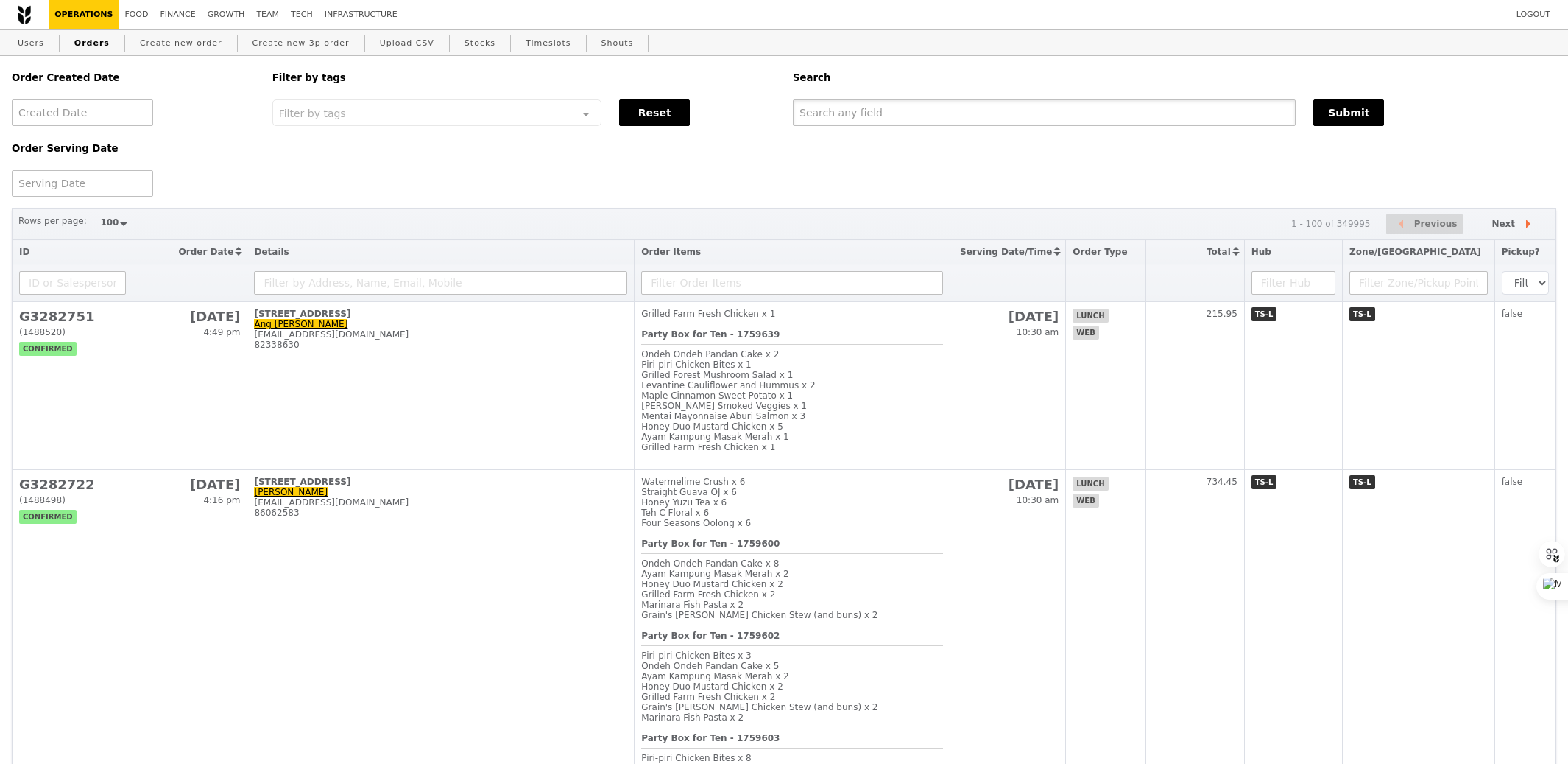
click at [887, 118] on input "text" at bounding box center [1045, 113] width 503 height 27
paste input "GA3282460"
type input "GA3282460"
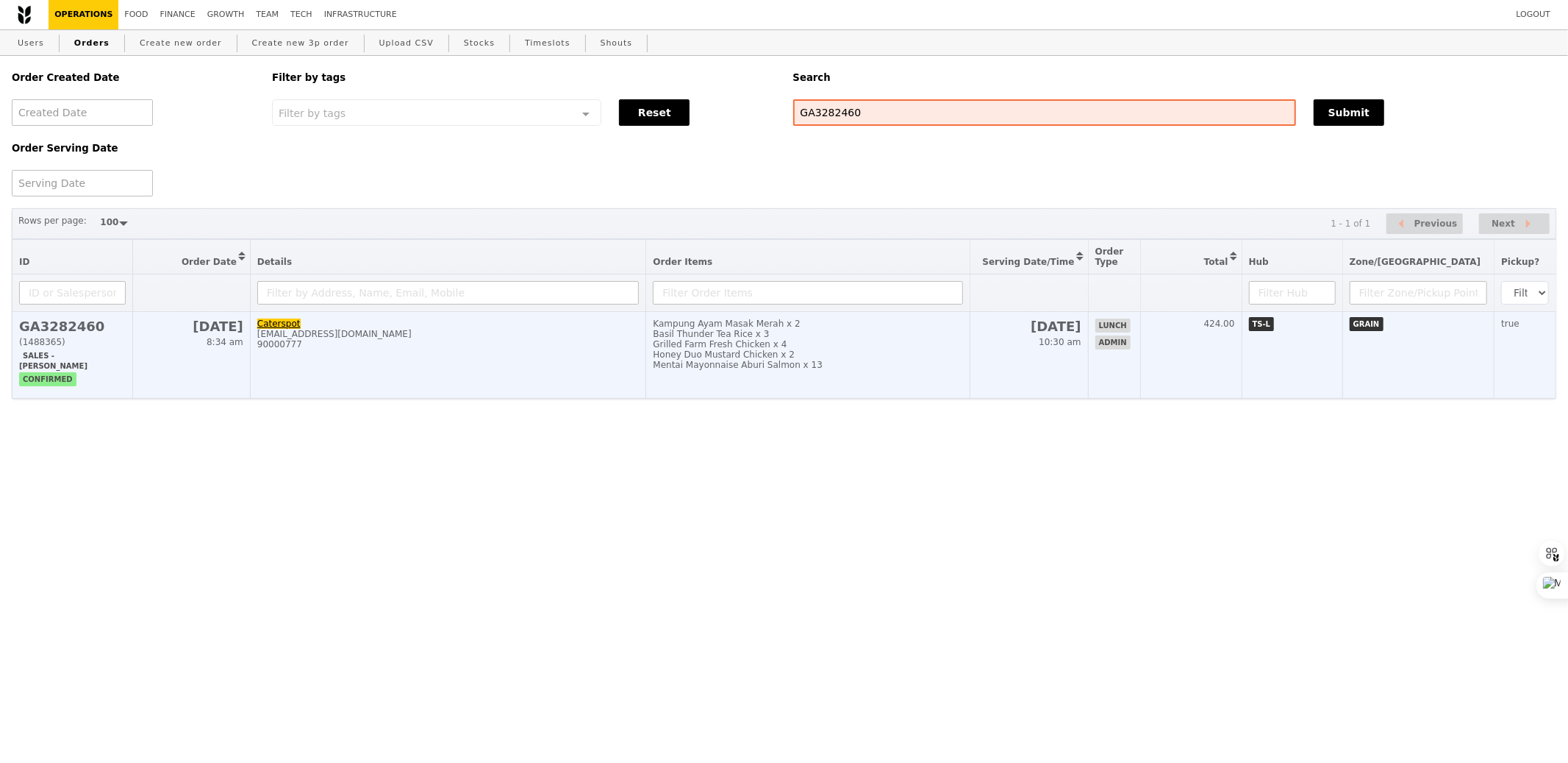
click at [838, 381] on td "Kampung Ayam Masak Merah x 2 Basil Thunder Tea Rice x 3 Grilled Farm Fresh Chic…" at bounding box center [808, 355] width 325 height 87
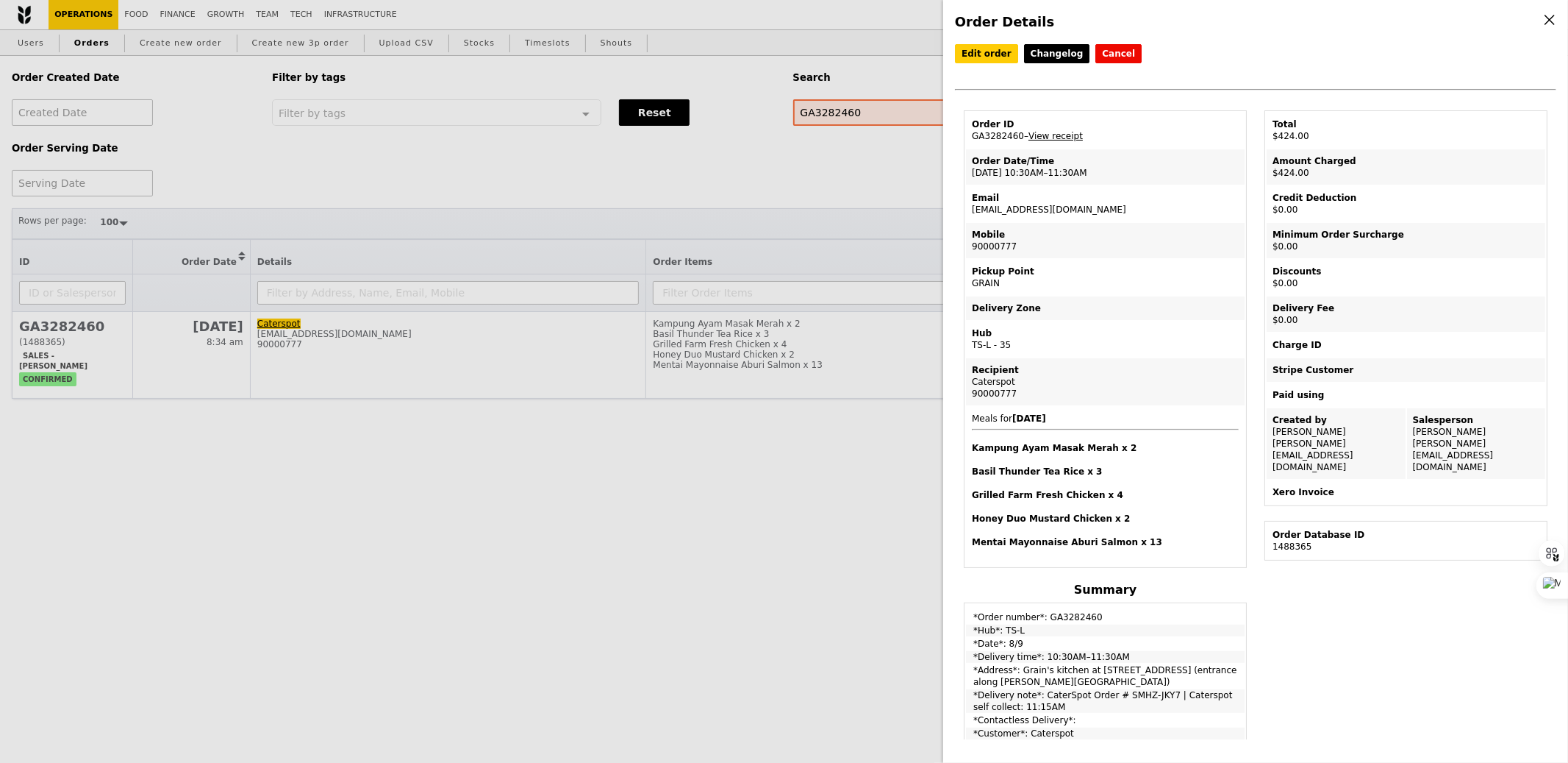
click at [986, 64] on div "Edit order Changelog Cancel Order ID GA3282460 – View receipt Order Date/Time […" at bounding box center [1255, 77] width 602 height 66
click at [973, 52] on link "Edit order" at bounding box center [986, 53] width 63 height 19
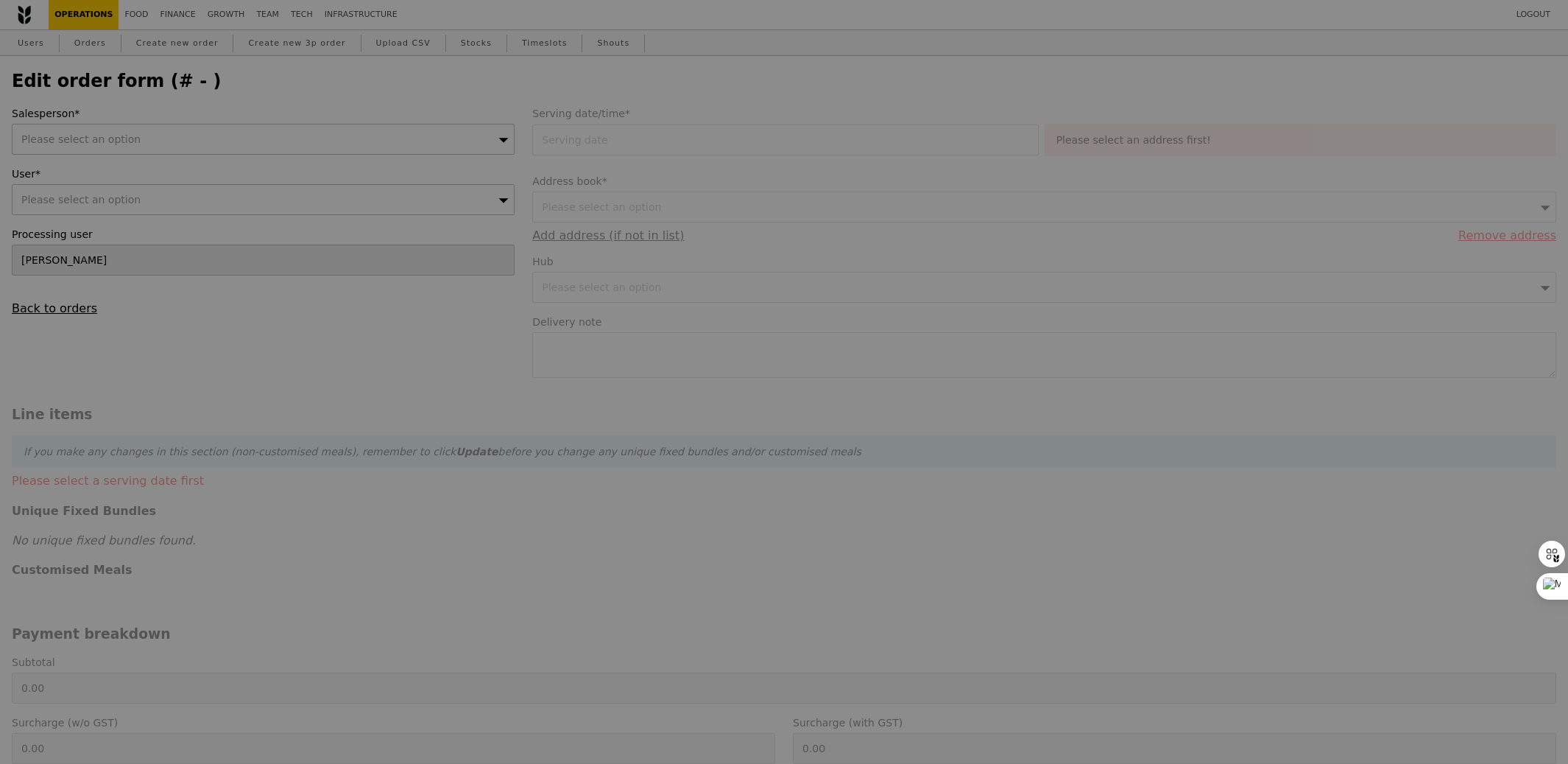
type input "[PERSON_NAME]"
type input "[DATE]"
type textarea "CaterSpot Order # SMHZ-JKY7 | Caterspot self collect: 11:15AM"
type input "424.00"
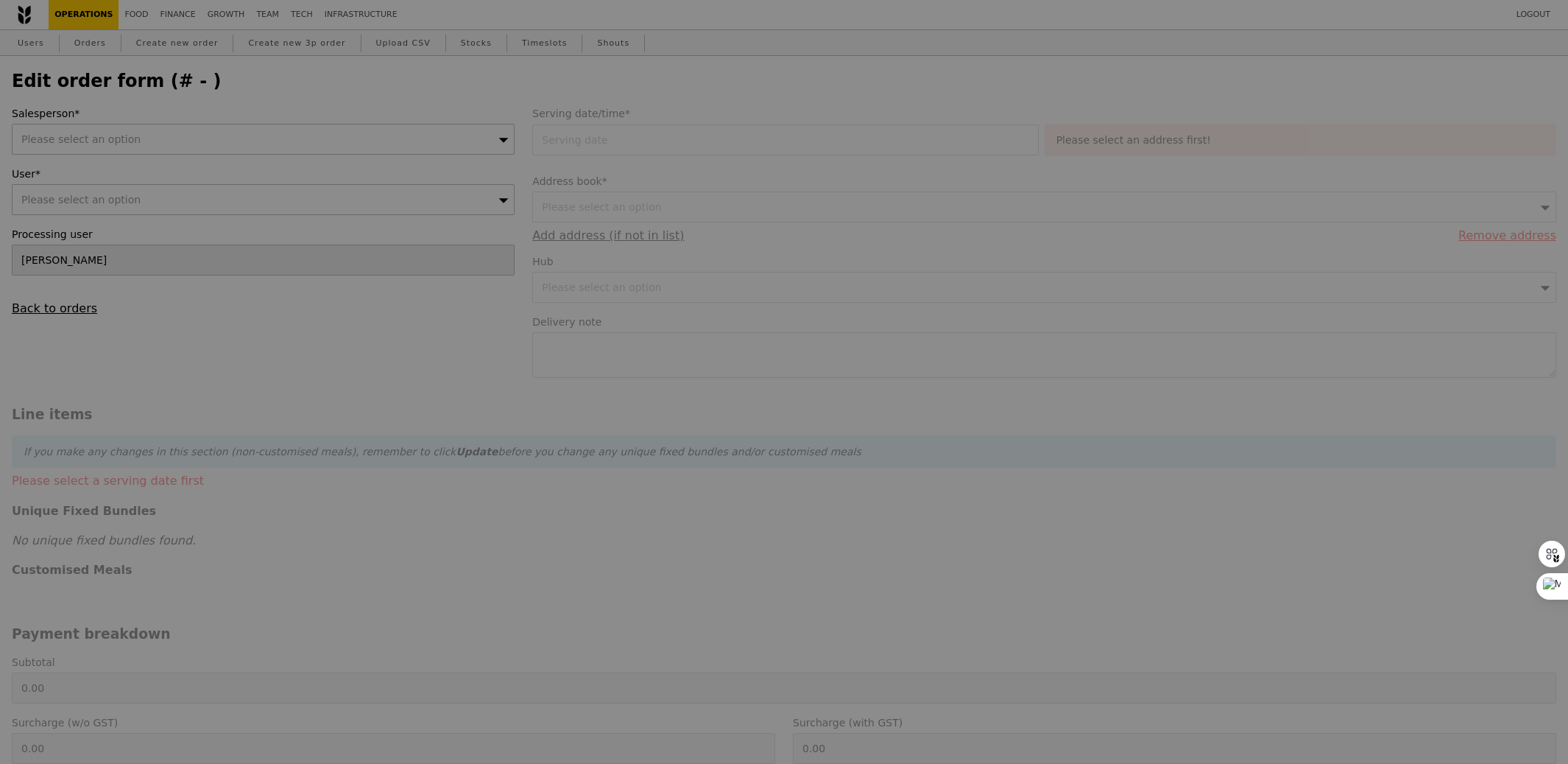
type input "Loading..."
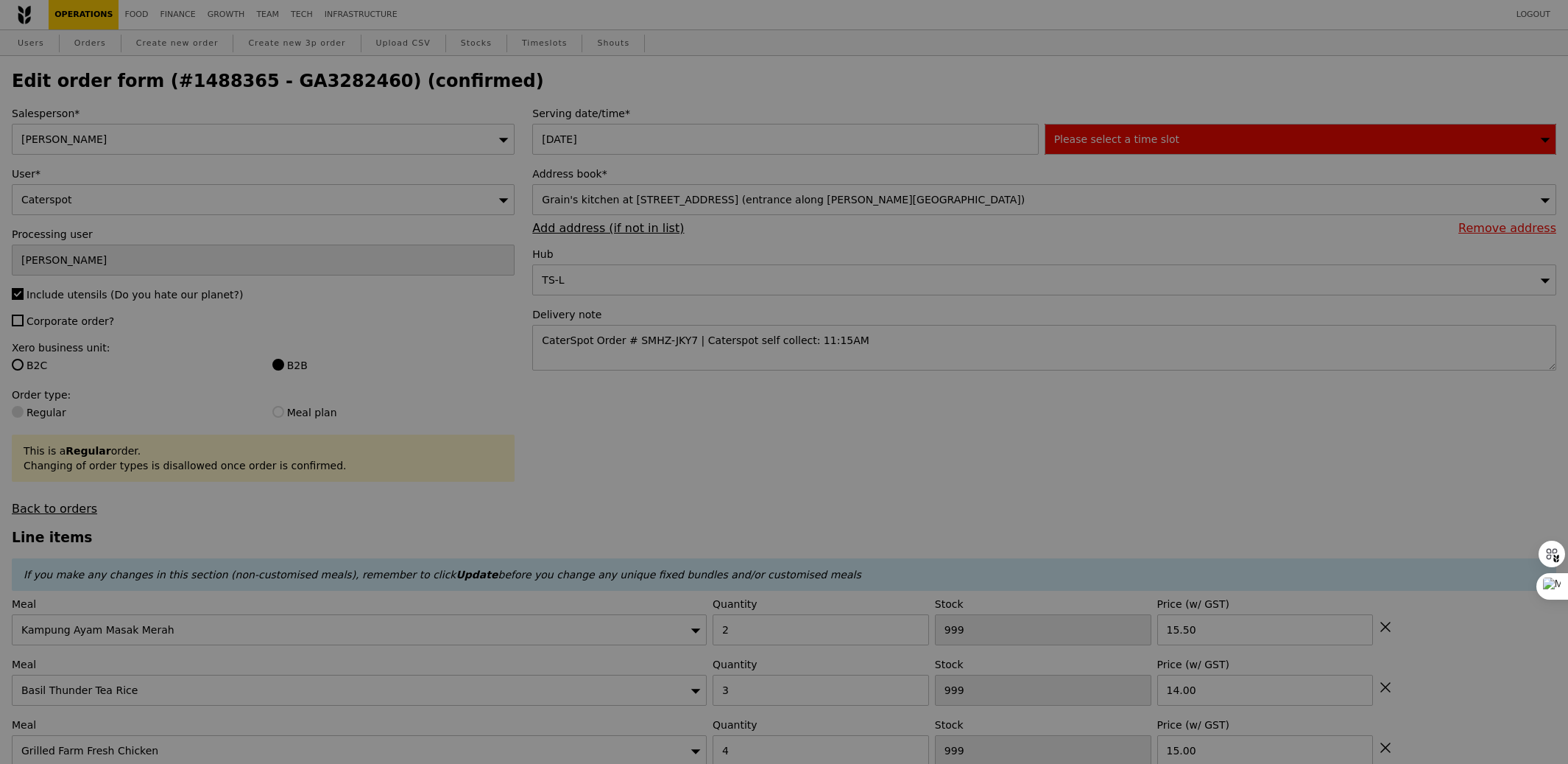
type input "496"
type input "461"
type input "475"
type input "465"
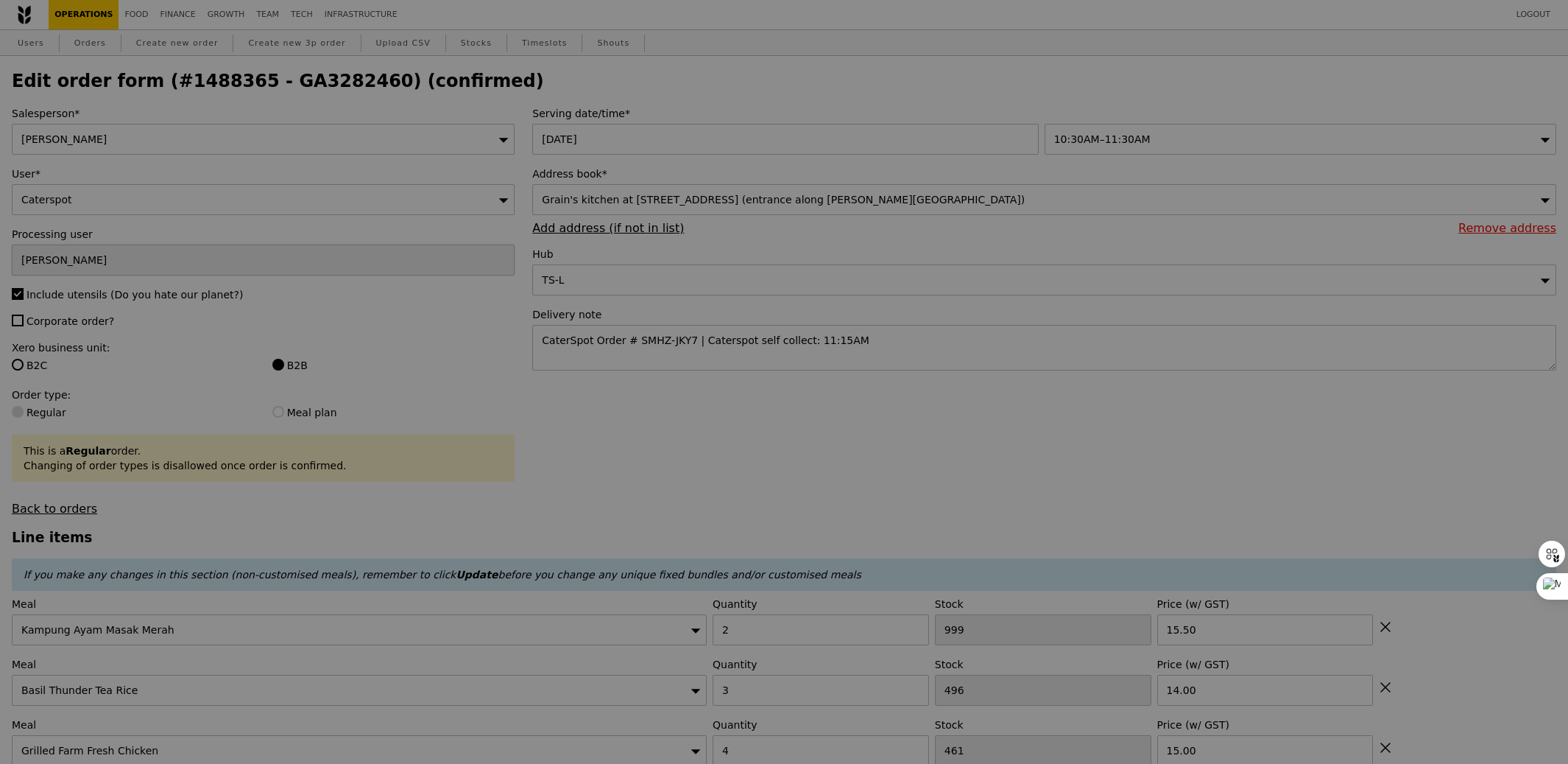
type input "Update"
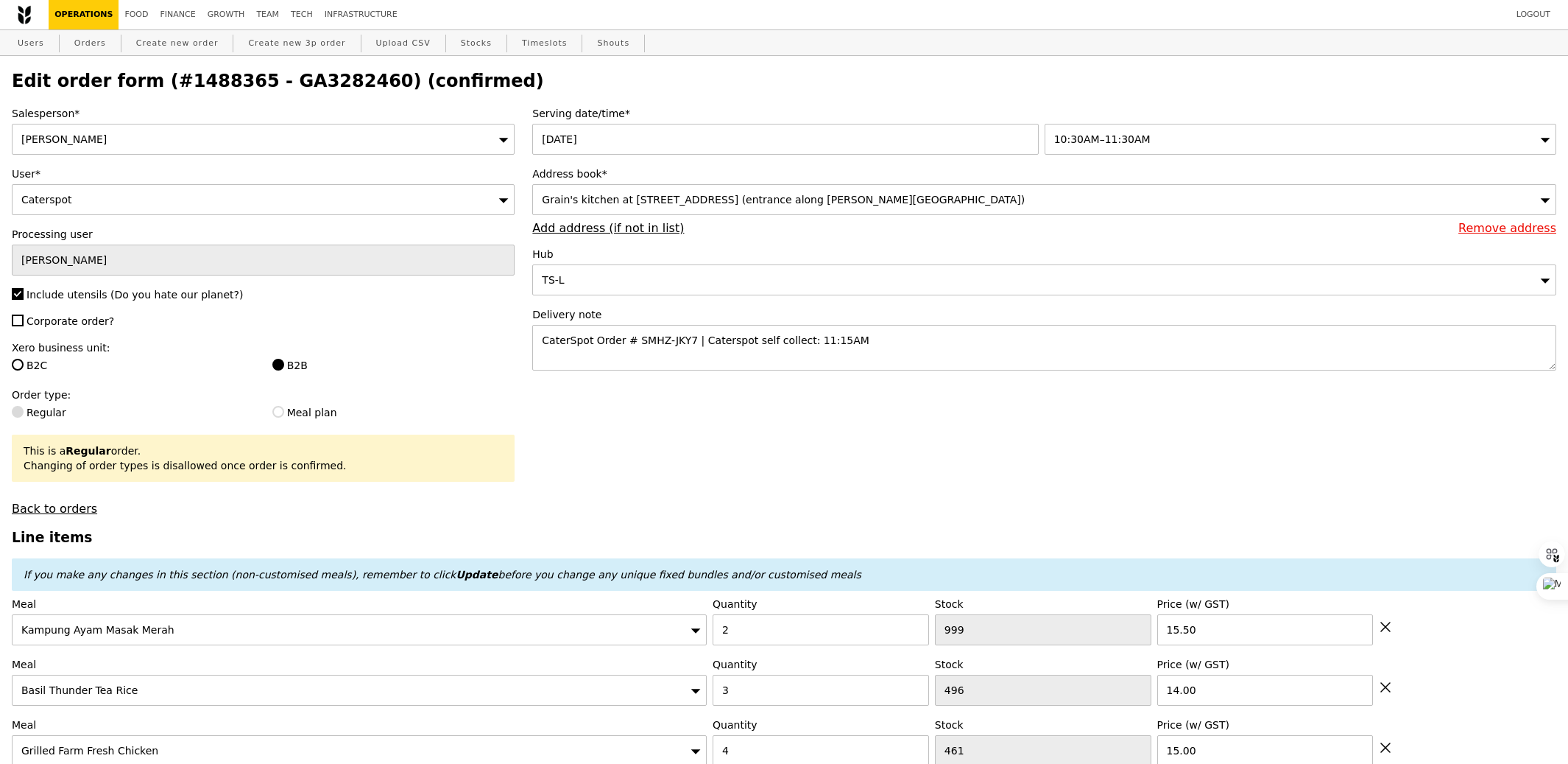
click at [366, 128] on div "[PERSON_NAME]" at bounding box center [263, 139] width 503 height 31
type input "zhe"
click at [664, 77] on h2 "Edit order form (#1488365 - GA3282460) (confirmed)" at bounding box center [784, 81] width 1545 height 21
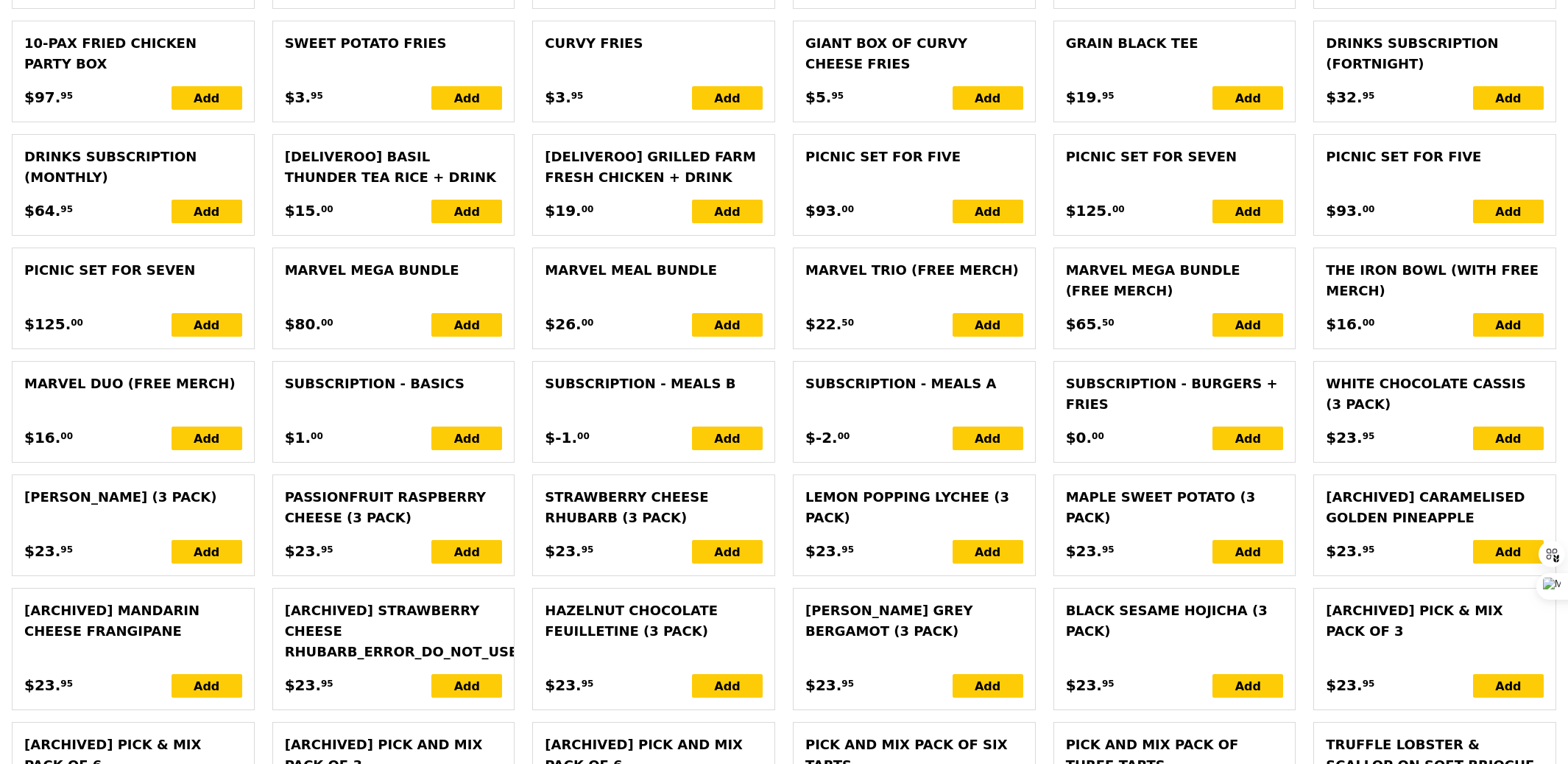
scroll to position [3312, 0]
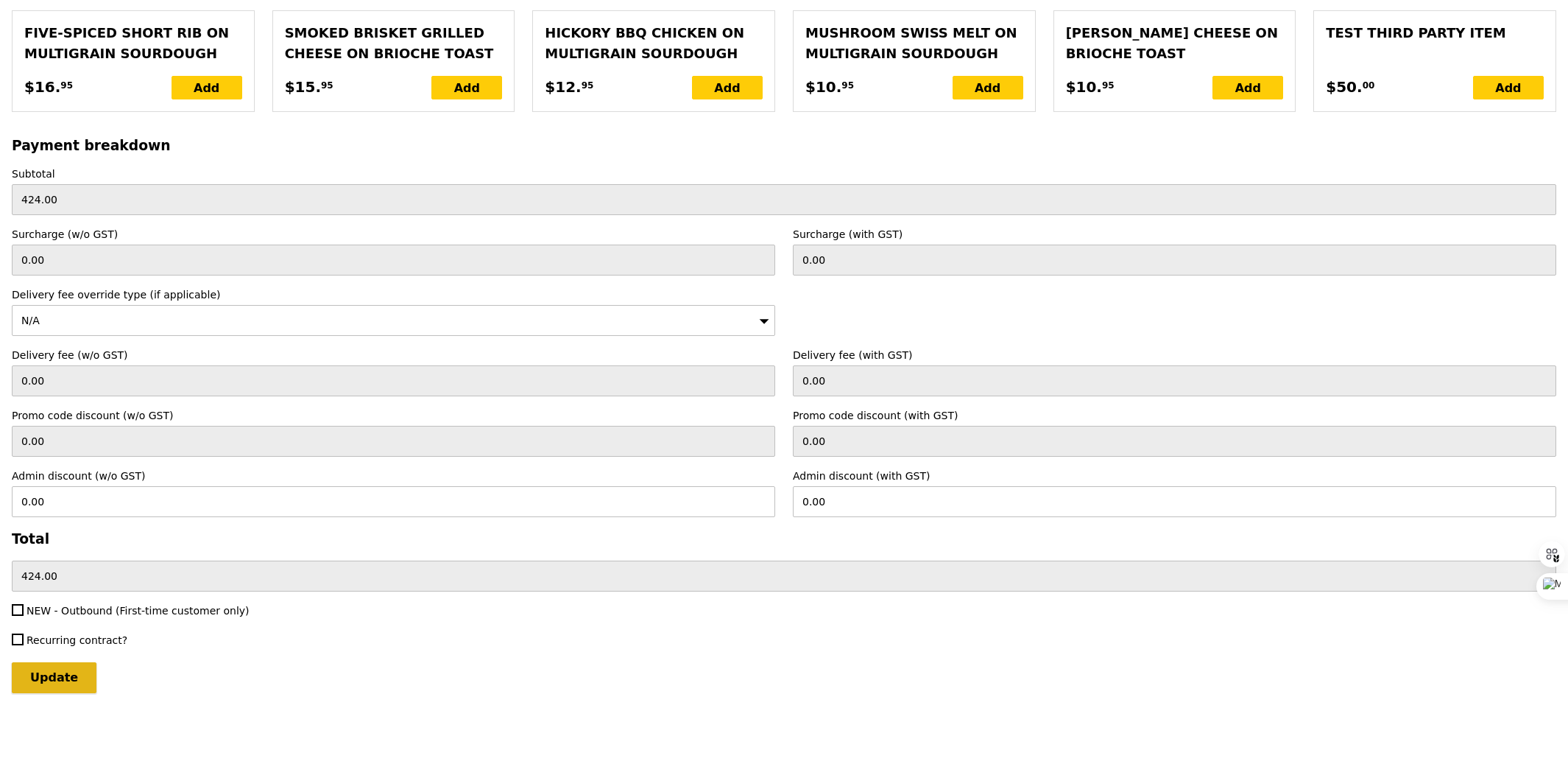
click at [60, 679] on input "Update" at bounding box center [54, 677] width 85 height 31
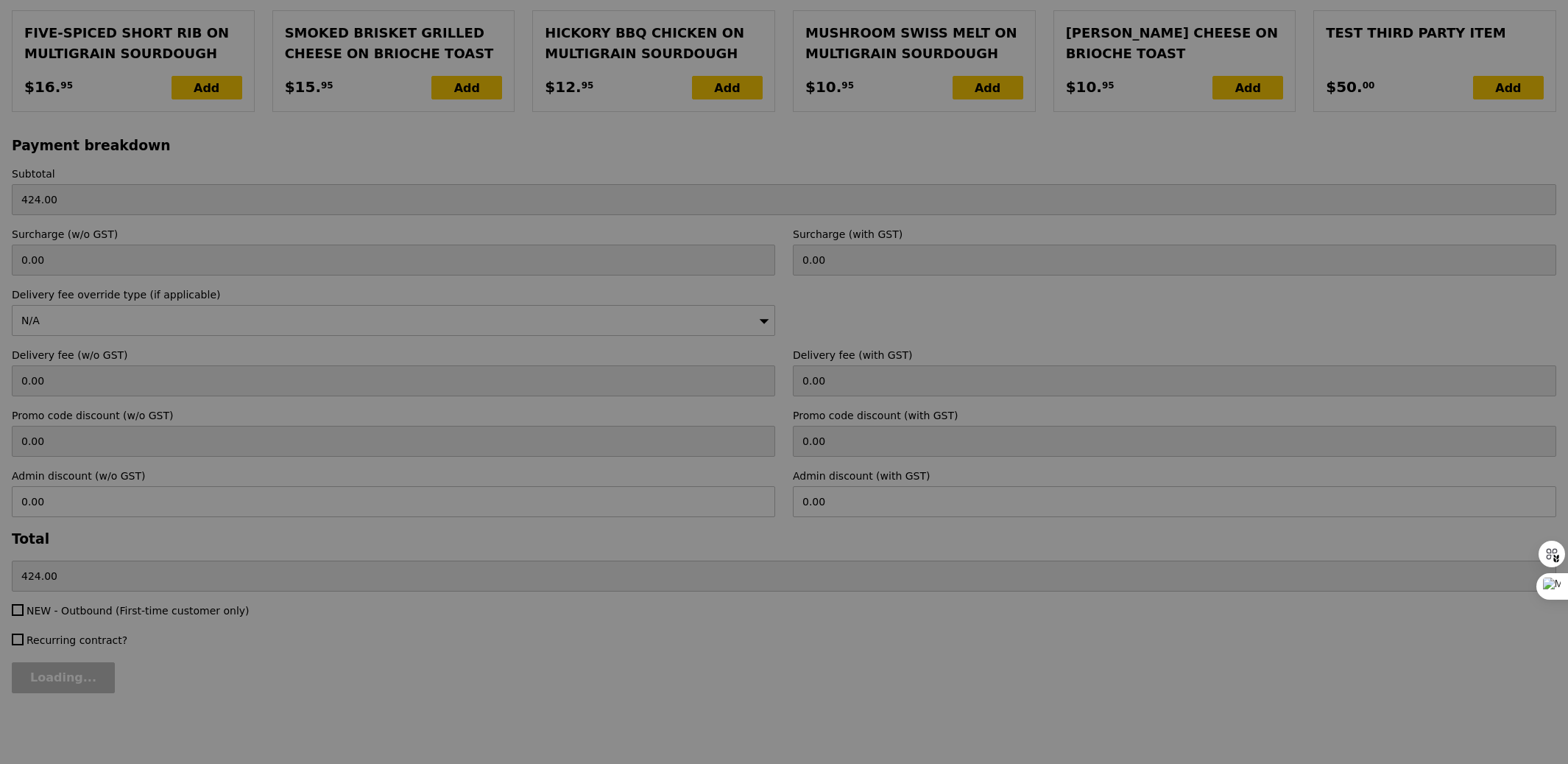
type input "Update"
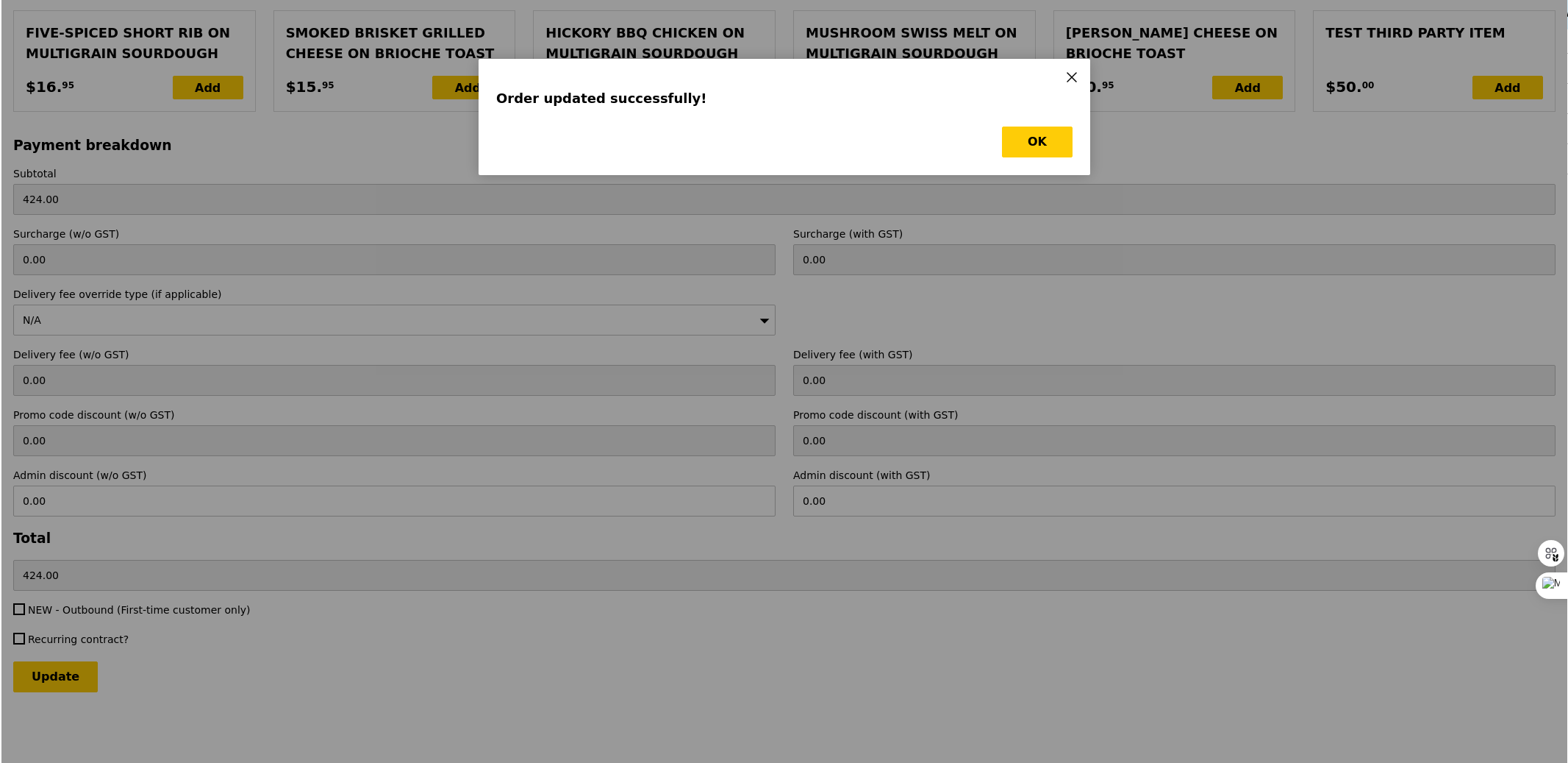
scroll to position [0, 0]
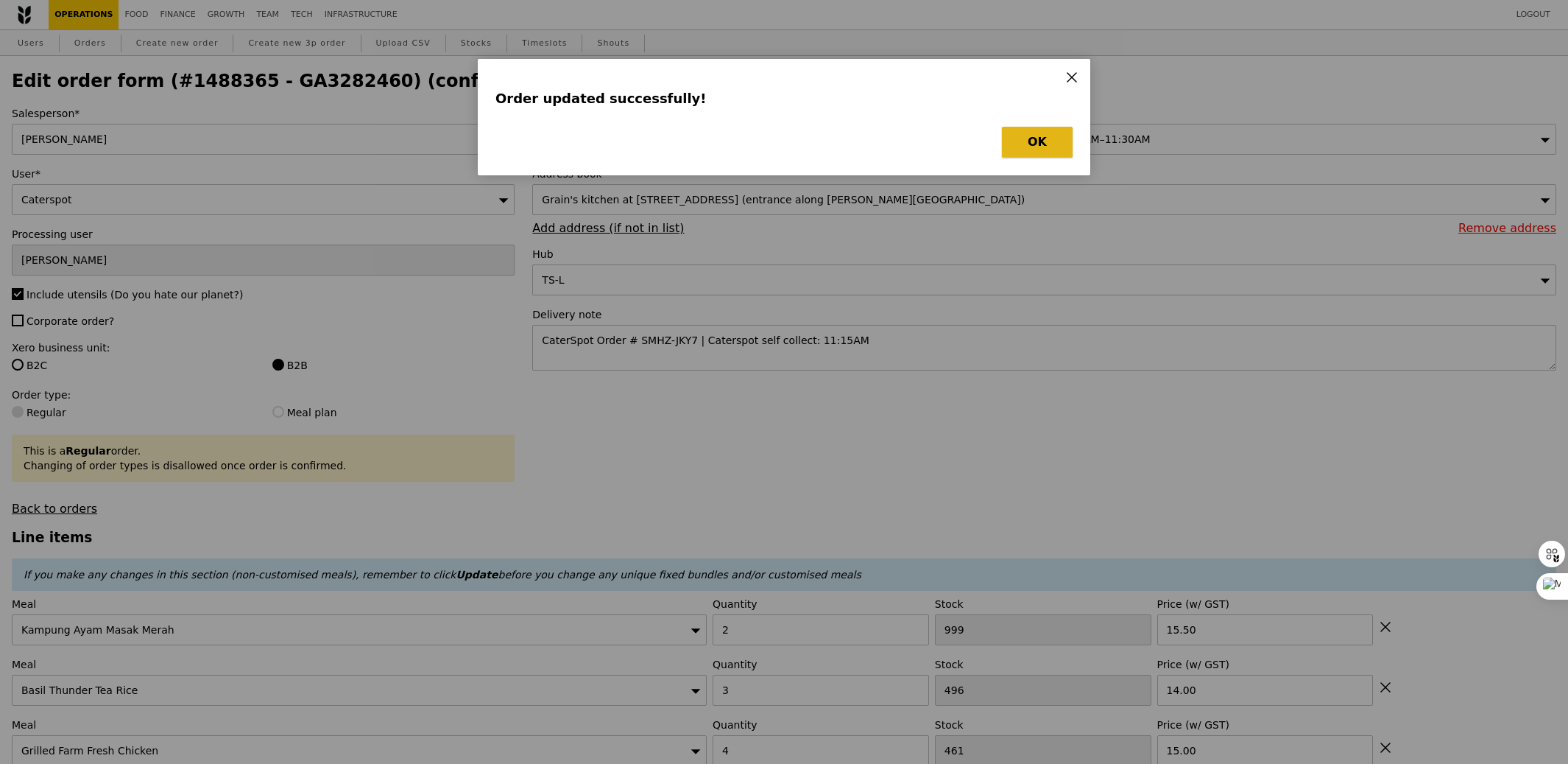
click at [1031, 145] on button "OK" at bounding box center [1037, 142] width 71 height 31
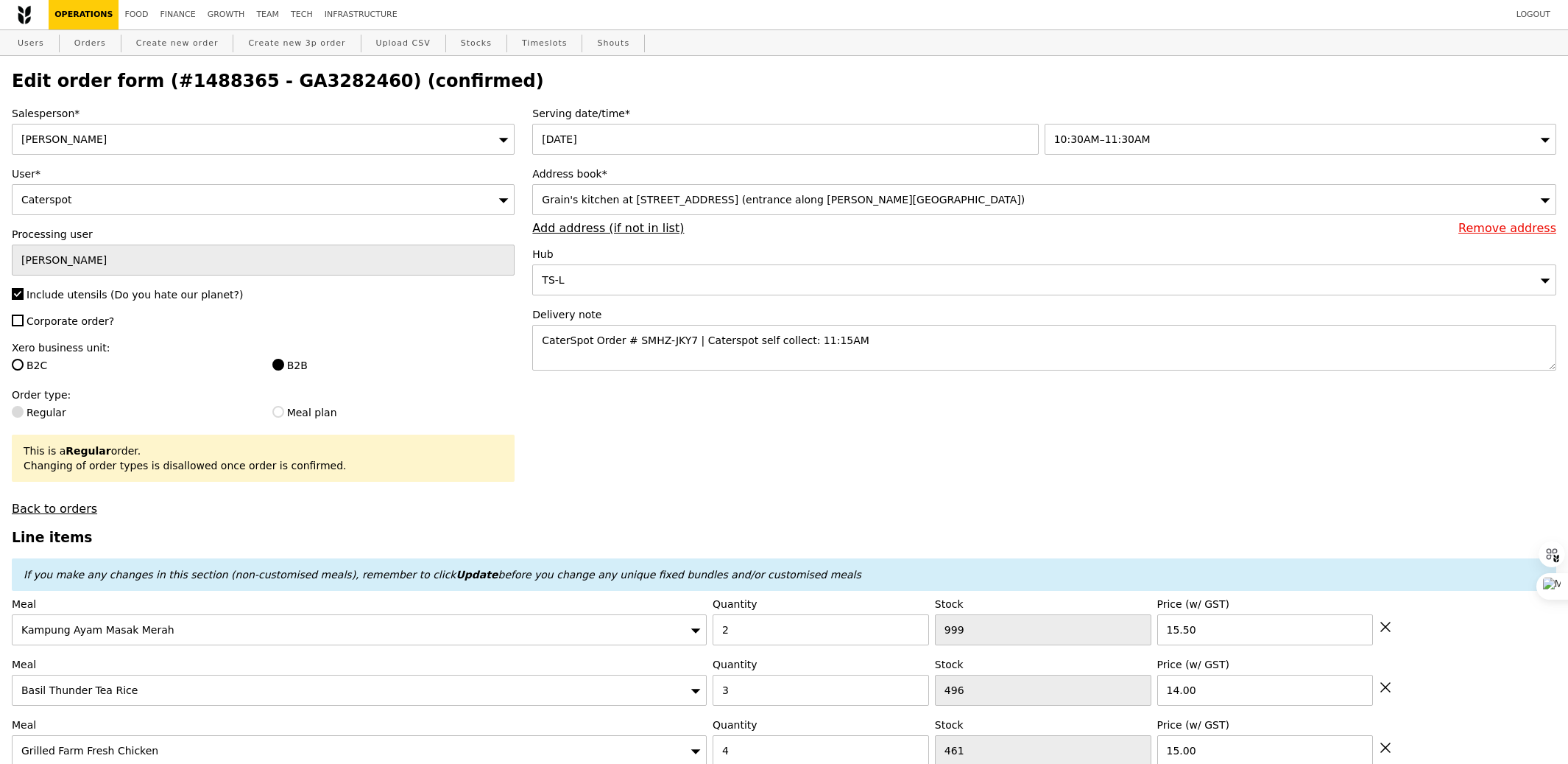
click at [284, 85] on h2 "Edit order form (#1488365 - GA3282460) (confirmed)" at bounding box center [784, 81] width 1545 height 21
copy h2 "GA3282460"
click at [98, 49] on link "Orders" at bounding box center [90, 44] width 44 height 27
select select "100"
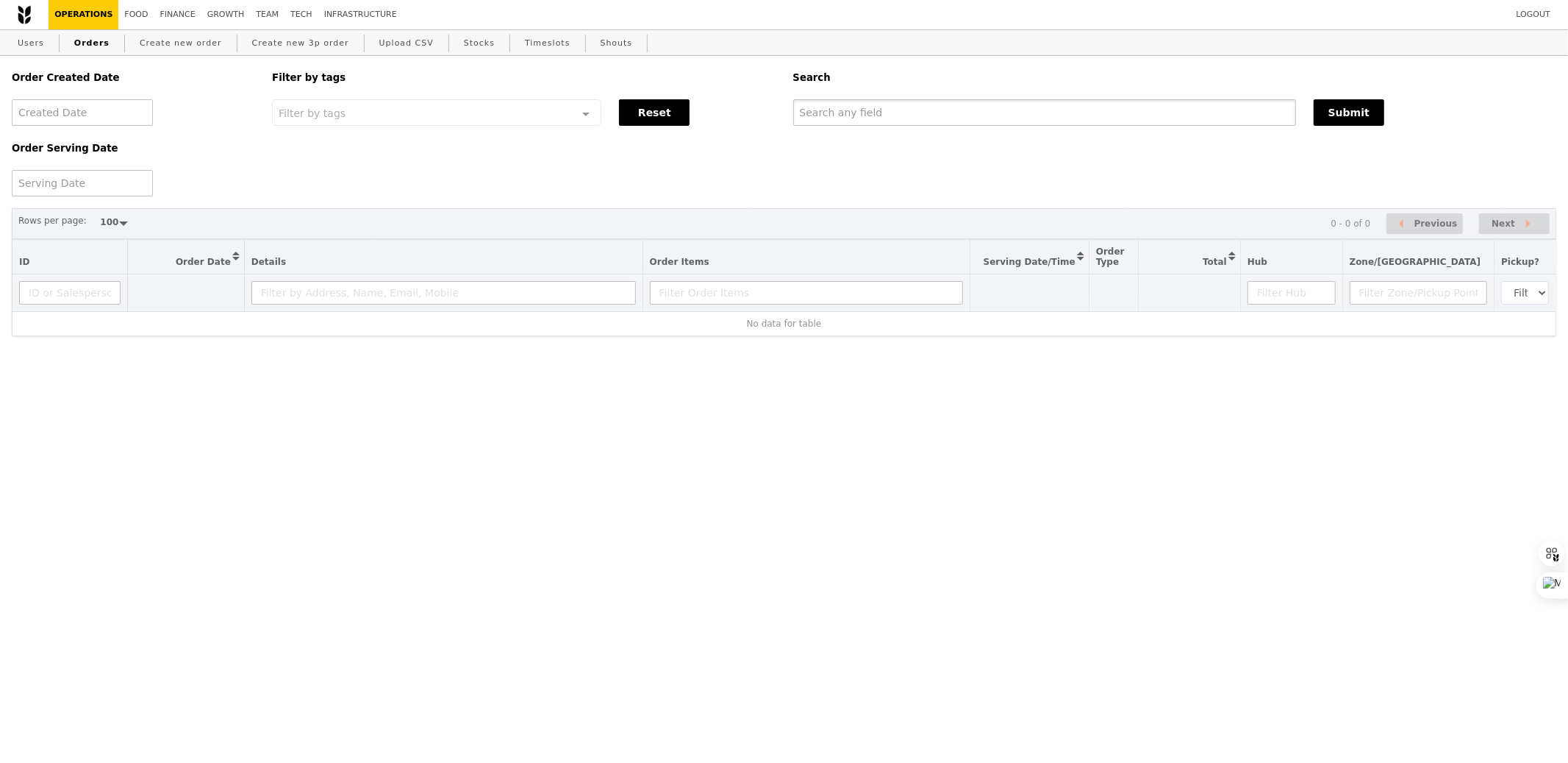
click at [907, 110] on input "text" at bounding box center [1044, 113] width 502 height 27
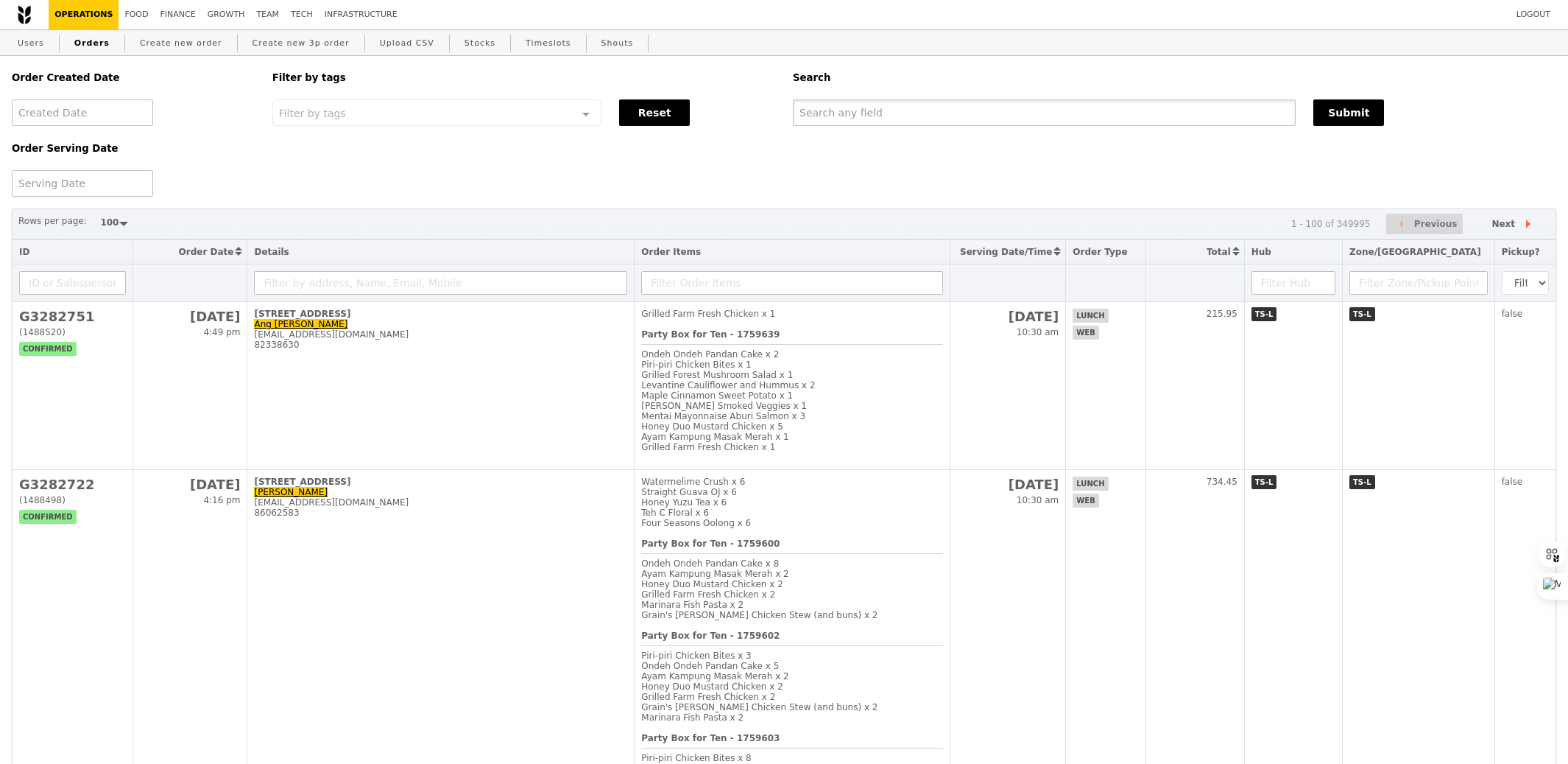
paste input "GA3282460"
type input "GA3282460"
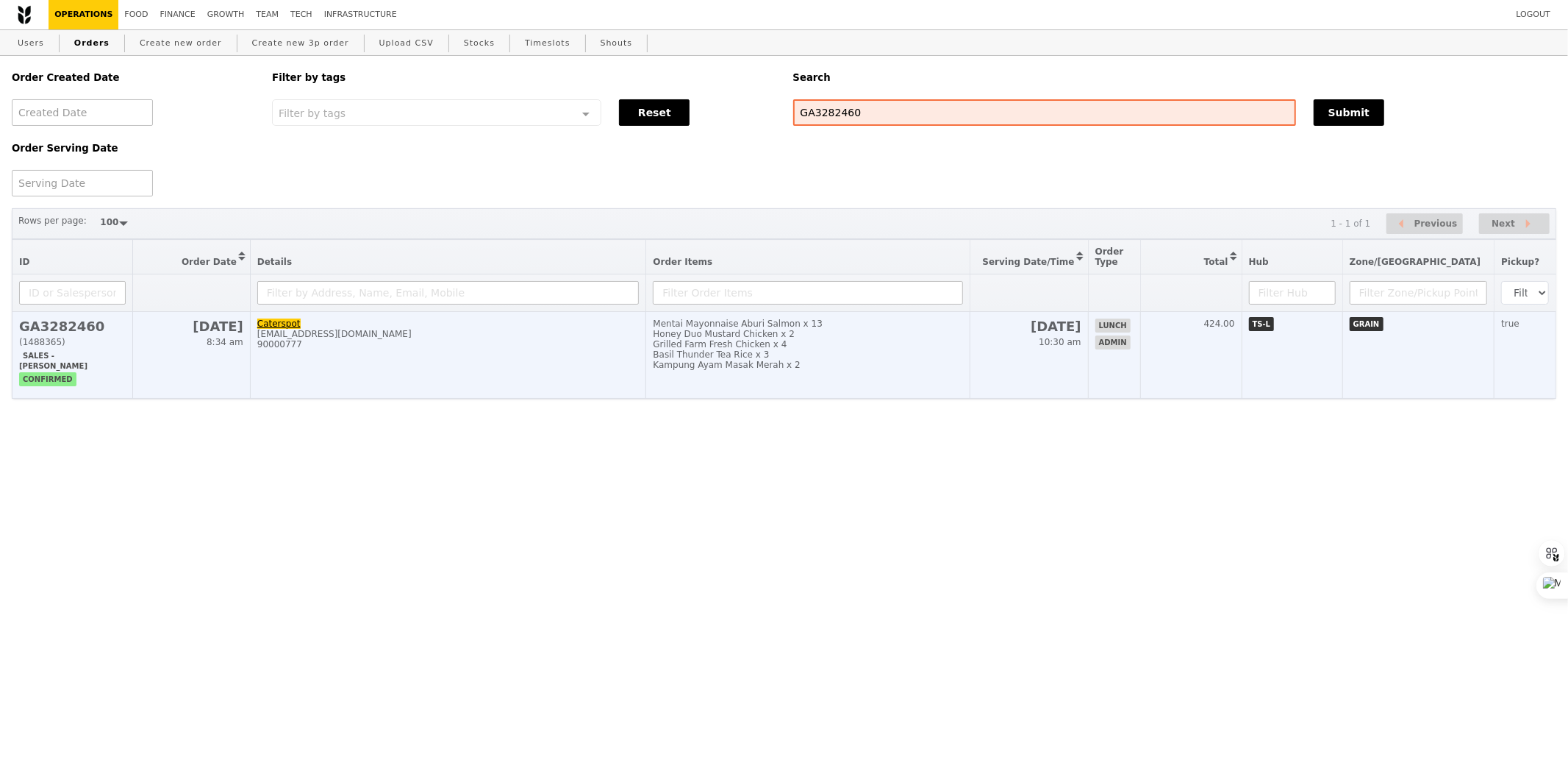
click at [814, 364] on div "Kampung Ayam Masak Merah x 2" at bounding box center [807, 365] width 310 height 11
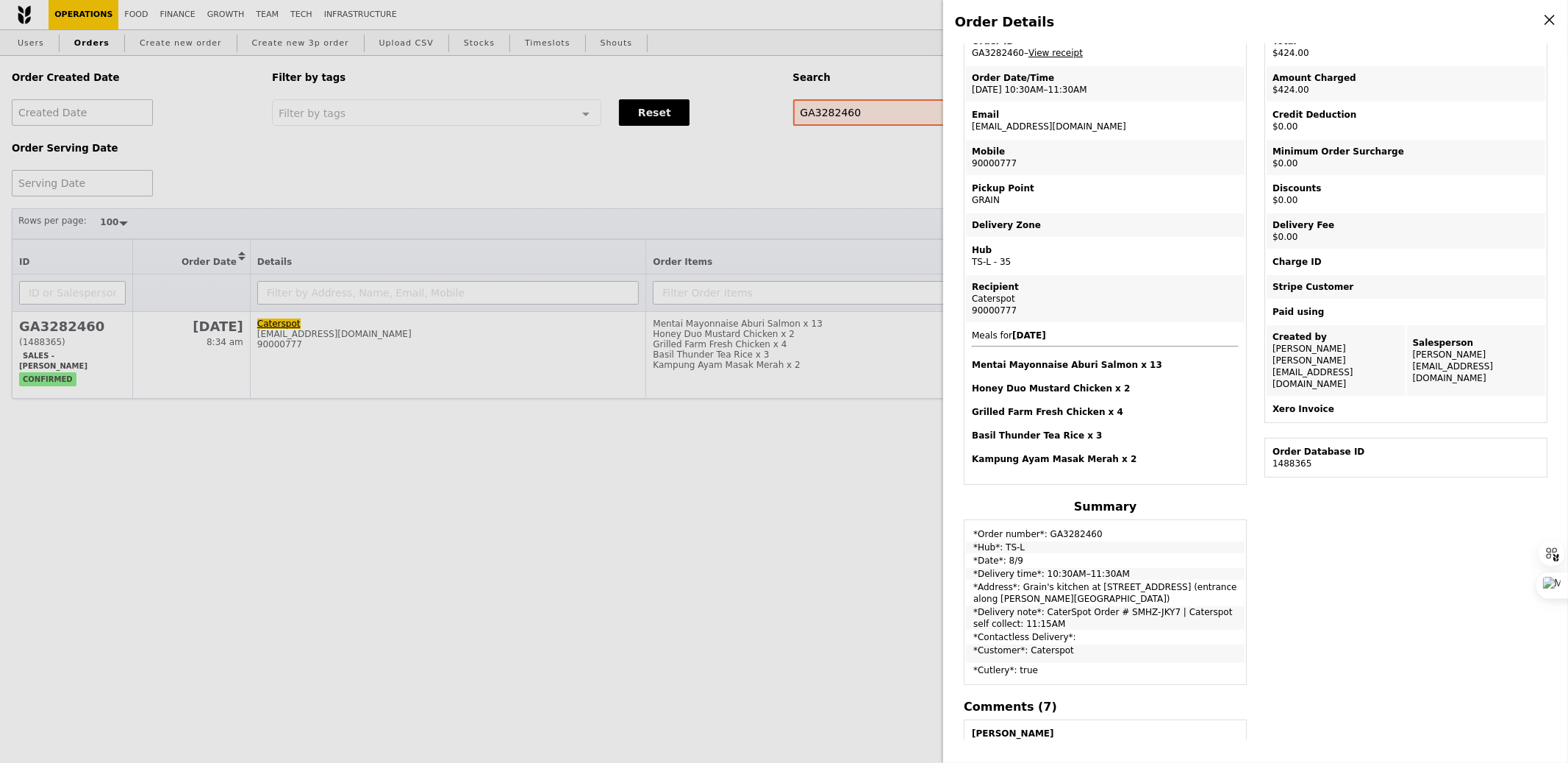
scroll to position [92, 0]
